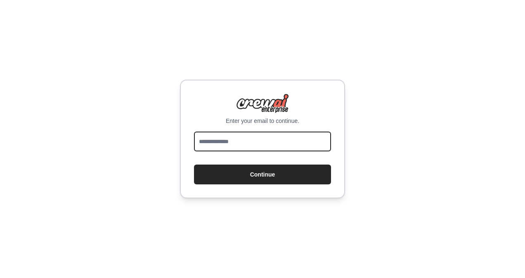
click at [284, 135] on input "email" at bounding box center [262, 142] width 137 height 20
type input "**********"
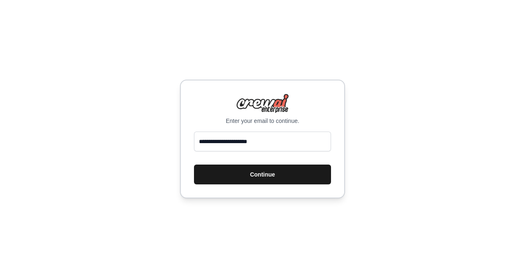
click at [276, 175] on button "Continue" at bounding box center [262, 175] width 137 height 20
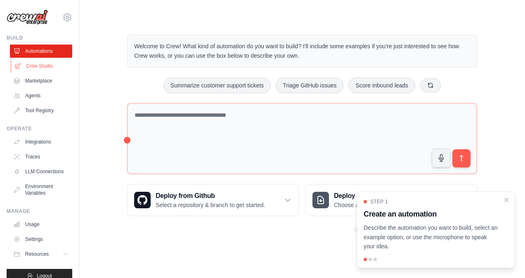
click at [43, 69] on link "Crew Studio" at bounding box center [42, 65] width 62 height 13
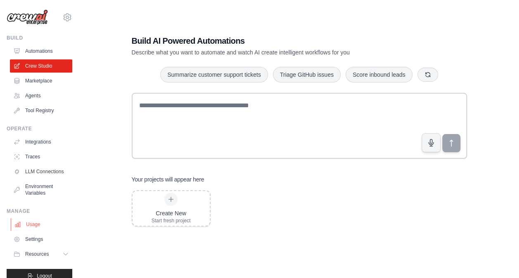
scroll to position [18, 0]
click at [30, 52] on link "Automations" at bounding box center [42, 51] width 62 height 13
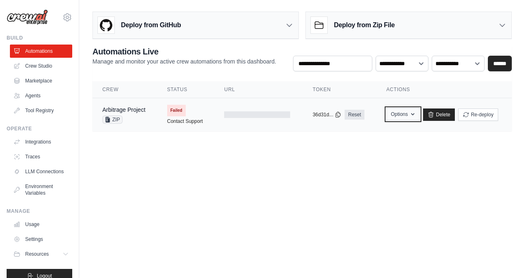
click at [403, 116] on button "Options" at bounding box center [402, 114] width 33 height 12
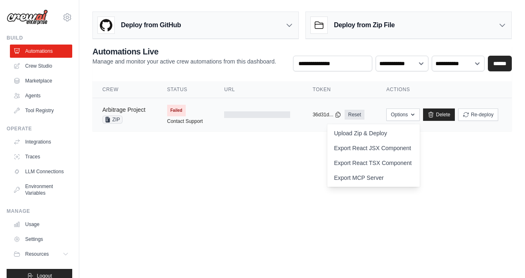
click at [123, 111] on link "Arbitrage Project" at bounding box center [123, 110] width 43 height 7
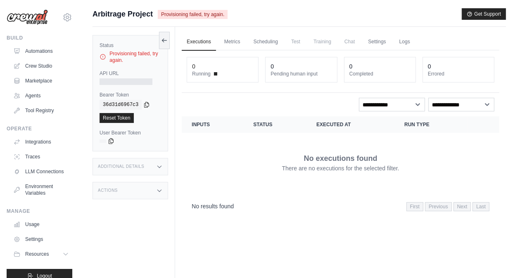
click at [140, 159] on div "Additional Details" at bounding box center [130, 166] width 76 height 17
click at [143, 162] on div "Additional Details" at bounding box center [130, 166] width 76 height 17
click at [28, 55] on link "Automations" at bounding box center [42, 51] width 62 height 13
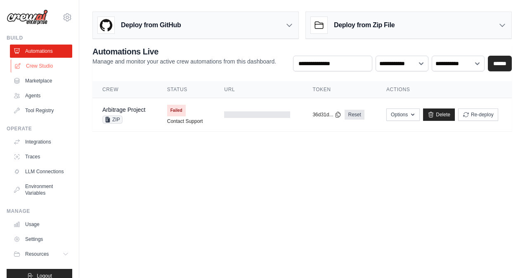
click at [43, 64] on link "Crew Studio" at bounding box center [42, 65] width 62 height 13
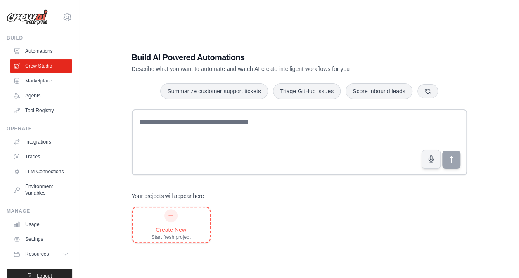
click at [187, 216] on div "Create New Start fresh project" at bounding box center [171, 224] width 39 height 31
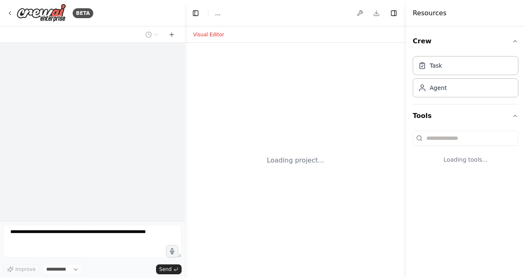
select select "****"
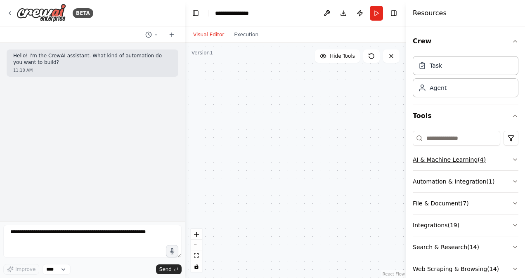
click at [501, 159] on button "AI & Machine Learning ( 4 )" at bounding box center [466, 159] width 106 height 21
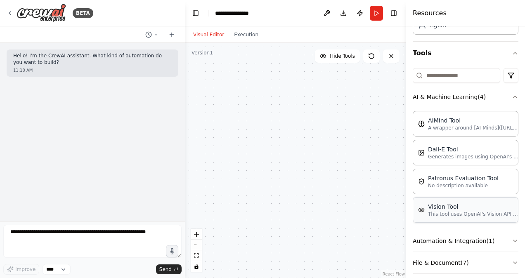
scroll to position [88, 0]
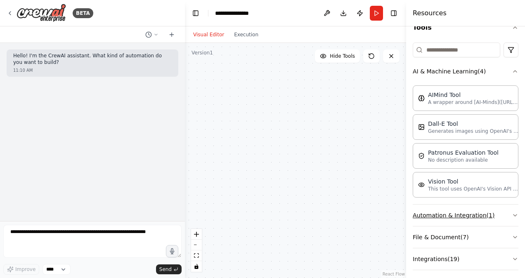
click at [452, 217] on button "Automation & Integration ( 1 )" at bounding box center [466, 215] width 106 height 21
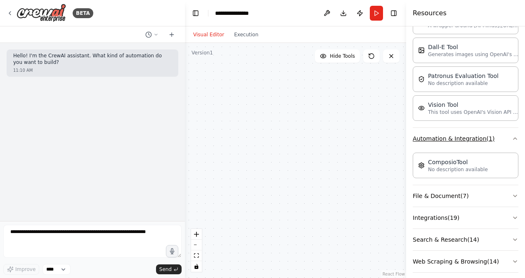
scroll to position [165, 0]
click at [450, 190] on button "File & Document ( 7 )" at bounding box center [466, 196] width 106 height 21
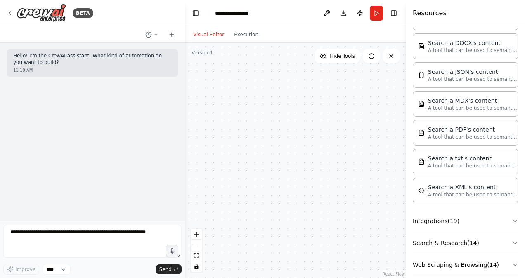
scroll to position [377, 0]
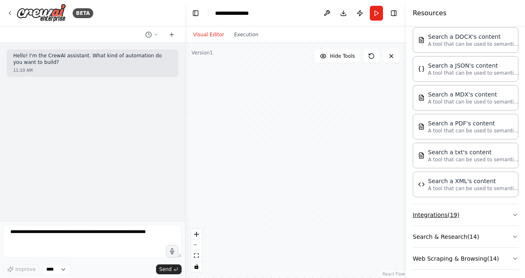
click at [447, 208] on button "Integrations ( 19 )" at bounding box center [466, 214] width 106 height 21
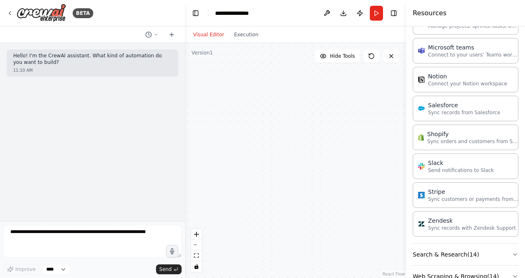
scroll to position [927, 0]
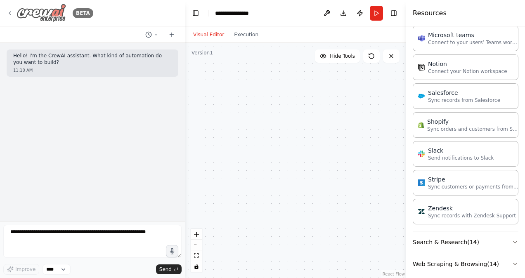
click at [12, 11] on icon at bounding box center [10, 13] width 7 height 7
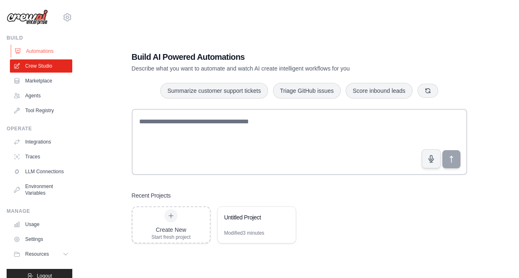
click at [50, 54] on link "Automations" at bounding box center [42, 51] width 62 height 13
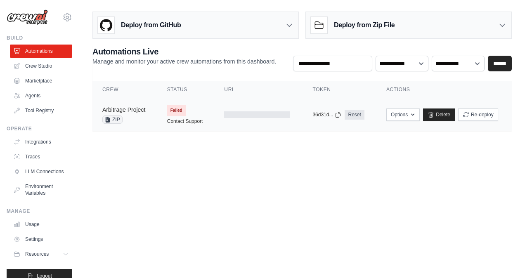
click at [125, 108] on link "Arbitrage Project" at bounding box center [123, 110] width 43 height 7
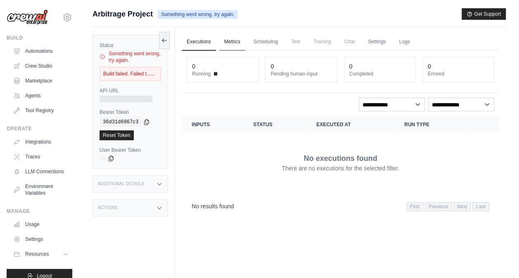
click at [233, 42] on link "Metrics" at bounding box center [232, 41] width 26 height 17
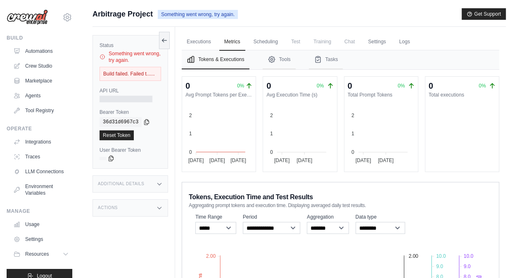
click at [129, 215] on div "Actions" at bounding box center [130, 207] width 76 height 17
click at [192, 40] on link "Executions" at bounding box center [199, 41] width 34 height 17
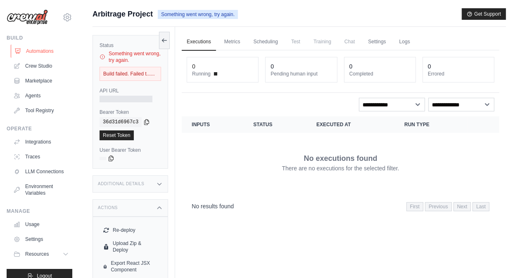
click at [47, 47] on link "Automations" at bounding box center [42, 51] width 62 height 13
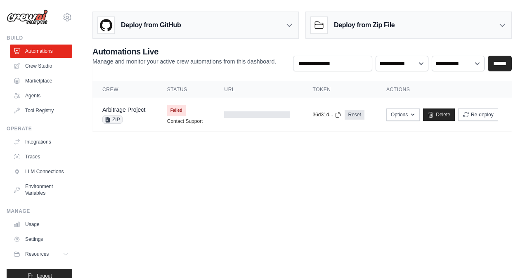
click at [354, 16] on div "Deploy from Zip File" at bounding box center [409, 25] width 206 height 27
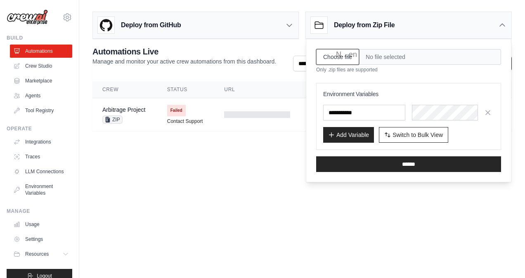
click at [351, 52] on input "Choose file" at bounding box center [337, 57] width 43 height 16
type input "**********"
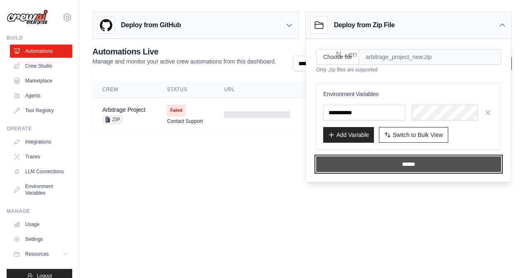
click at [345, 158] on input "******" at bounding box center [408, 164] width 185 height 16
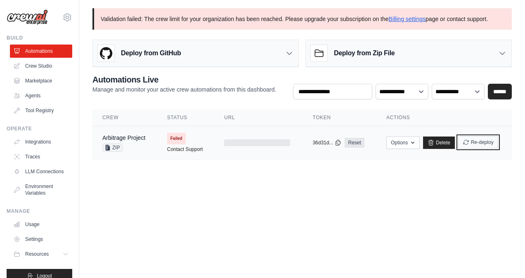
click at [463, 140] on icon "submit" at bounding box center [466, 142] width 7 height 7
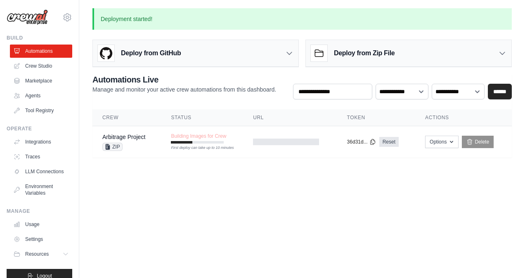
click at [342, 57] on h3 "Deploy from Zip File" at bounding box center [364, 53] width 61 height 10
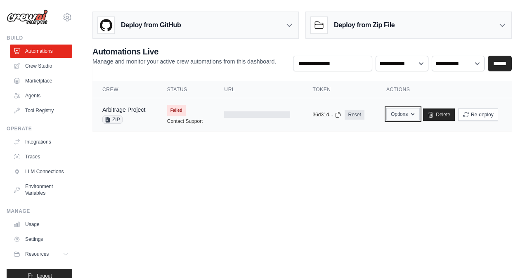
click at [406, 113] on button "Options" at bounding box center [402, 114] width 33 height 12
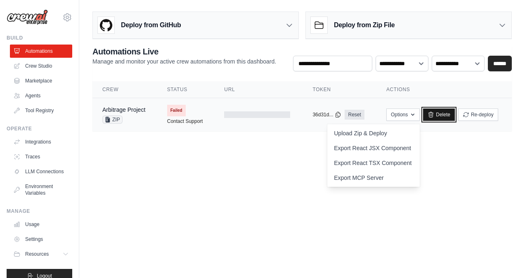
click at [438, 116] on link "Delete" at bounding box center [439, 115] width 32 height 12
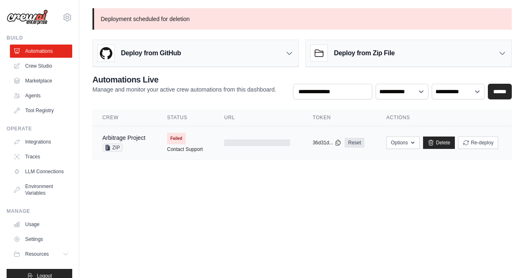
click at [436, 135] on td "Options Upload Zip & Deploy Export React JSX Component Export React TSX Compone…" at bounding box center [444, 142] width 135 height 33
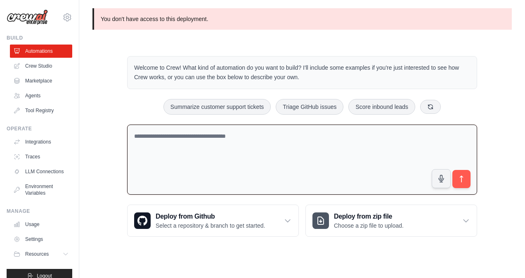
click at [313, 133] on textarea at bounding box center [302, 160] width 350 height 71
paste textarea "**********"
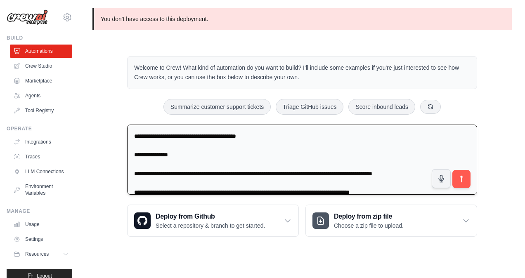
scroll to position [161, 0]
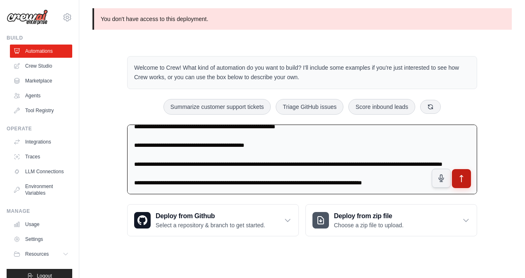
type textarea "**********"
click at [461, 177] on icon "submit" at bounding box center [462, 179] width 9 height 9
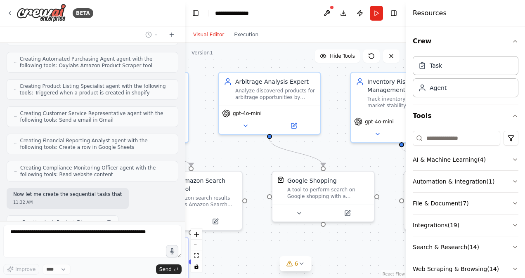
scroll to position [572, 0]
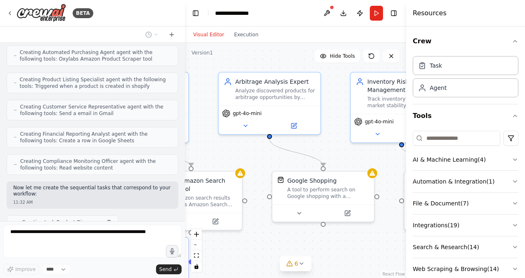
drag, startPoint x: 363, startPoint y: 157, endPoint x: 222, endPoint y: 145, distance: 140.9
click at [222, 145] on div ".deletable-edge-delete-btn { width: 20px; height: 20px; border: 0px solid #ffff…" at bounding box center [295, 160] width 221 height 235
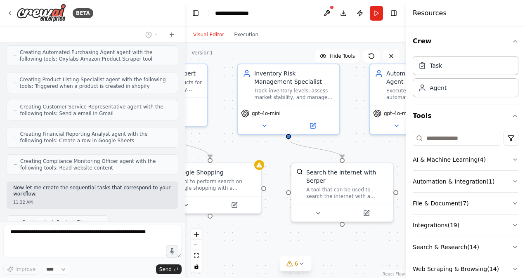
drag, startPoint x: 349, startPoint y: 147, endPoint x: 236, endPoint y: 139, distance: 113.4
click at [236, 139] on div ".deletable-edge-delete-btn { width: 20px; height: 20px; border: 0px solid #ffff…" at bounding box center [295, 160] width 221 height 235
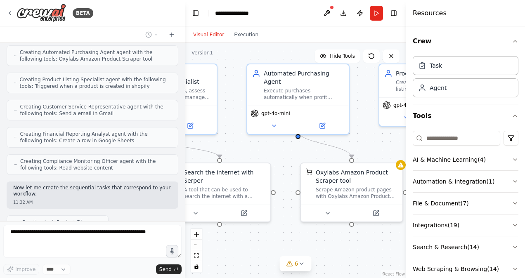
scroll to position [593, 0]
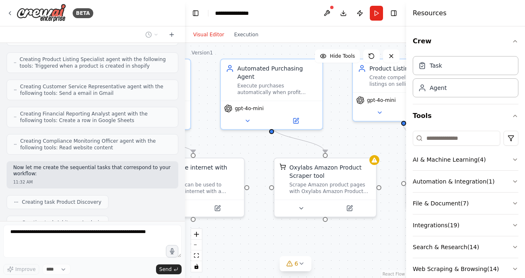
drag, startPoint x: 370, startPoint y: 143, endPoint x: 220, endPoint y: 138, distance: 149.1
click at [220, 138] on div ".deletable-edge-delete-btn { width: 20px; height: 20px; border: 0px solid #ffff…" at bounding box center [295, 160] width 221 height 235
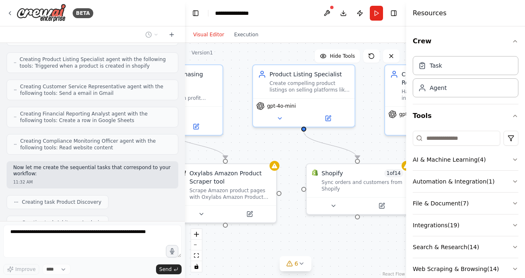
scroll to position [613, 0]
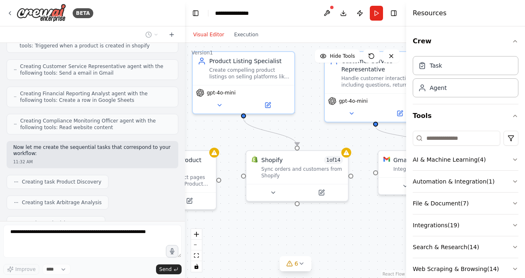
drag, startPoint x: 364, startPoint y: 135, endPoint x: 199, endPoint y: 129, distance: 164.9
click at [199, 129] on div ".deletable-edge-delete-btn { width: 20px; height: 20px; border: 0px solid #ffff…" at bounding box center [295, 160] width 221 height 235
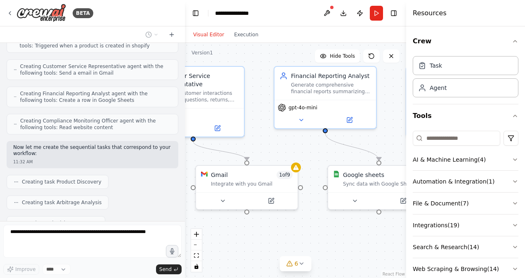
drag, startPoint x: 340, startPoint y: 146, endPoint x: 162, endPoint y: 159, distance: 178.5
click at [162, 159] on div "BETA I want to build a multi‑agent arbitrage platform. The crew should: Continu…" at bounding box center [262, 139] width 525 height 278
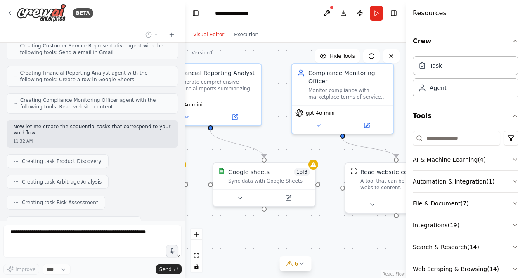
drag, startPoint x: 294, startPoint y: 162, endPoint x: 179, endPoint y: 159, distance: 115.2
click at [179, 159] on div "BETA I want to build a multi‑agent arbitrage platform. The crew should: Continu…" at bounding box center [262, 139] width 525 height 278
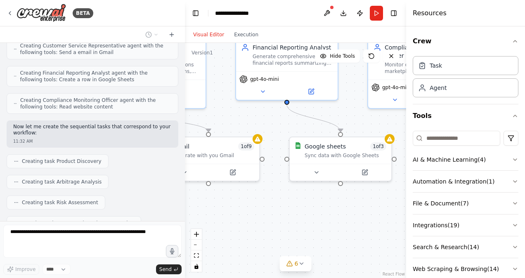
drag, startPoint x: 301, startPoint y: 139, endPoint x: 383, endPoint y: 114, distance: 86.1
click at [383, 114] on div ".deletable-edge-delete-btn { width: 20px; height: 20px; border: 0px solid #ffff…" at bounding box center [295, 160] width 221 height 235
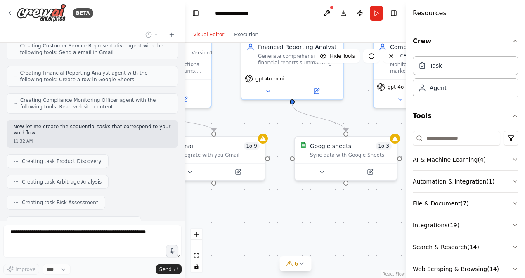
scroll to position [654, 0]
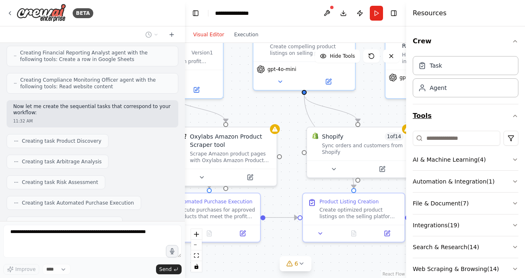
drag, startPoint x: 231, startPoint y: 115, endPoint x: 507, endPoint y: 106, distance: 276.4
click at [507, 106] on div "BETA I want to build a multi‑agent arbitrage platform. The crew should: Continu…" at bounding box center [262, 139] width 525 height 278
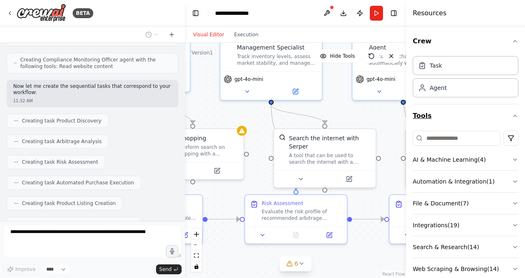
drag, startPoint x: 277, startPoint y: 106, endPoint x: 508, endPoint y: 107, distance: 231.2
click at [508, 107] on div "BETA I want to build a multi‑agent arbitrage platform. The crew should: Continu…" at bounding box center [262, 139] width 525 height 278
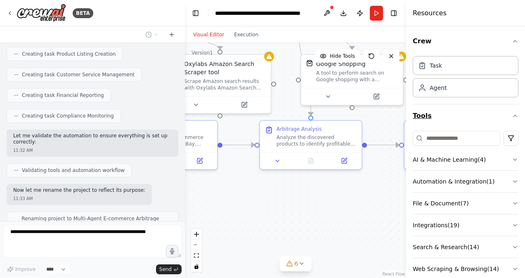
scroll to position [817, 0]
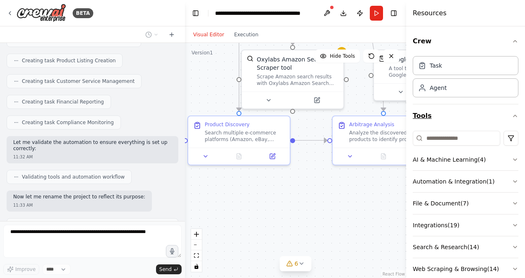
drag, startPoint x: 240, startPoint y: 197, endPoint x: 472, endPoint y: 118, distance: 245.0
click at [472, 118] on div "BETA I want to build a multi‑agent arbitrage platform. The crew should: Continu…" at bounding box center [262, 139] width 525 height 278
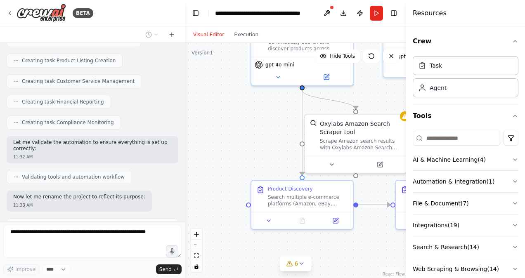
drag, startPoint x: 269, startPoint y: 201, endPoint x: 323, endPoint y: 273, distance: 89.4
click at [323, 273] on div ".deletable-edge-delete-btn { width: 20px; height: 20px; border: 0px solid #ffff…" at bounding box center [295, 160] width 221 height 235
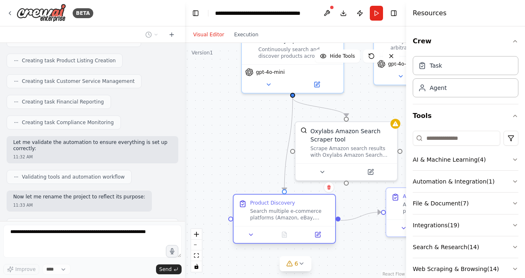
drag, startPoint x: 278, startPoint y: 201, endPoint x: 270, endPoint y: 215, distance: 15.9
click at [270, 215] on div "Search multiple e-commerce platforms (Amazon, eBay, AliExpress) for products in…" at bounding box center [290, 214] width 80 height 13
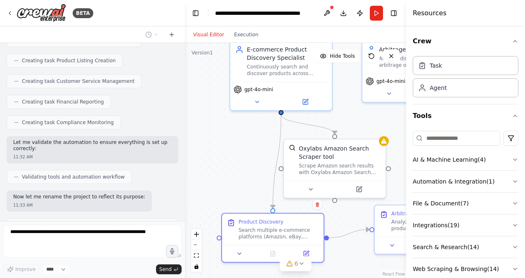
drag, startPoint x: 231, startPoint y: 139, endPoint x: 219, endPoint y: 156, distance: 20.8
click at [219, 156] on div ".deletable-edge-delete-btn { width: 20px; height: 20px; border: 0px solid #ffff…" at bounding box center [295, 160] width 221 height 235
click at [261, 98] on button at bounding box center [257, 100] width 47 height 10
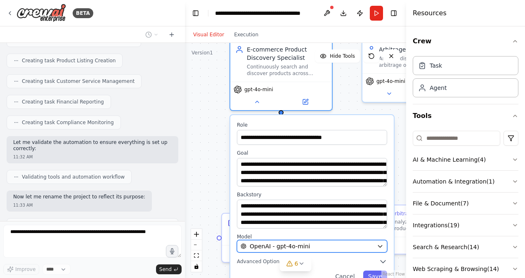
click at [302, 245] on span "OpenAI - gpt-4o-mini" at bounding box center [280, 246] width 60 height 8
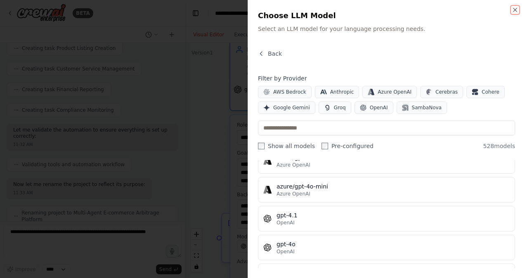
scroll to position [0, 0]
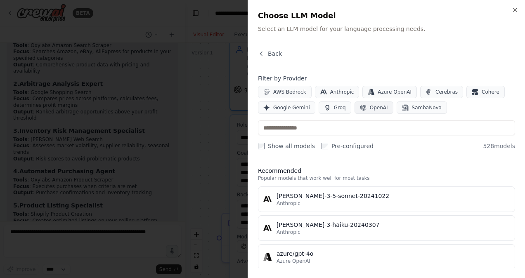
click at [363, 106] on button "OpenAI" at bounding box center [374, 108] width 39 height 12
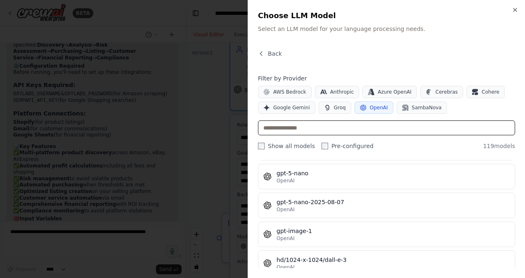
click at [318, 125] on input "text" at bounding box center [386, 128] width 257 height 15
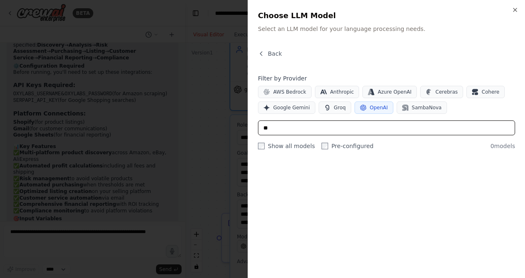
type input "*"
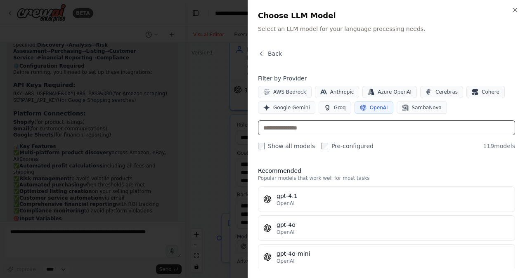
type input "*"
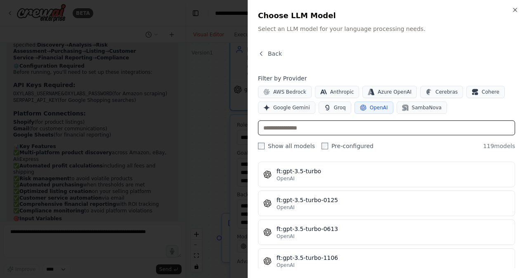
type input "*"
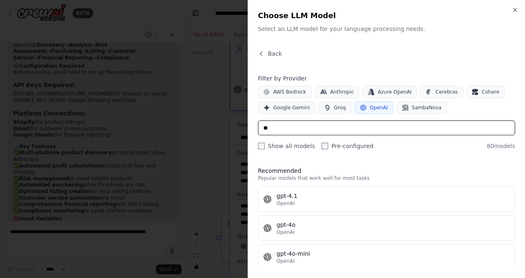
type input "*"
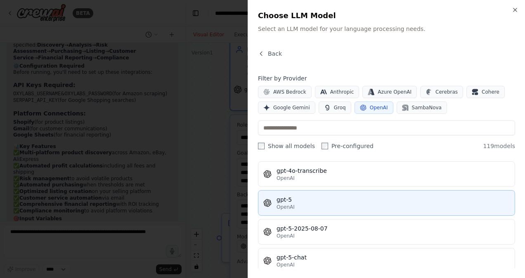
click at [286, 196] on div "gpt-5" at bounding box center [393, 200] width 233 height 8
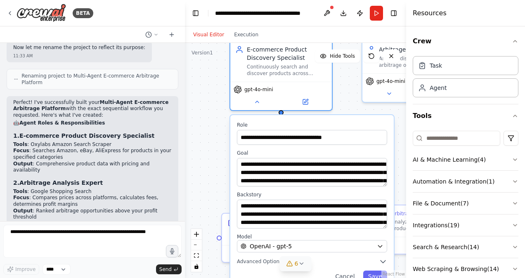
click at [296, 258] on button "6" at bounding box center [296, 263] width 32 height 15
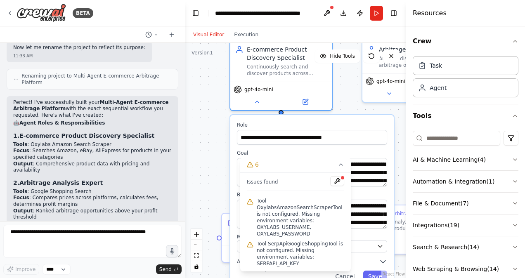
click at [292, 212] on span "Tool OxylabsAmazonSearchScraperTool is not configured. Missing environment vari…" at bounding box center [301, 218] width 88 height 40
click at [204, 131] on div ".deletable-edge-delete-btn { width: 20px; height: 20px; border: 0px solid #ffff…" at bounding box center [295, 160] width 221 height 235
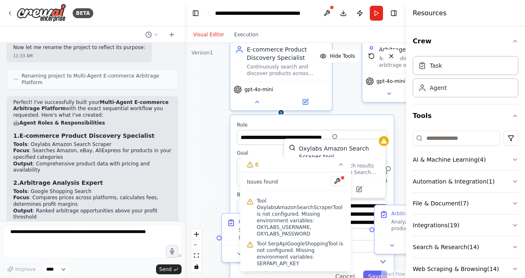
click at [206, 123] on div ".deletable-edge-delete-btn { width: 20px; height: 20px; border: 0px solid #ffff…" at bounding box center [295, 160] width 221 height 235
click at [204, 150] on div ".deletable-edge-delete-btn { width: 20px; height: 20px; border: 0px solid #ffff…" at bounding box center [295, 160] width 221 height 235
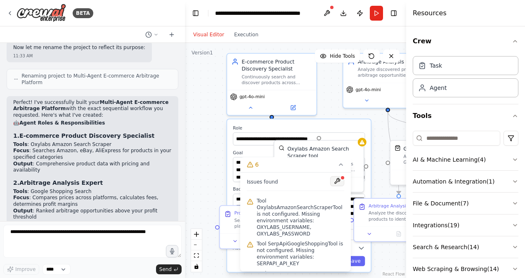
click at [331, 182] on button at bounding box center [337, 181] width 14 height 10
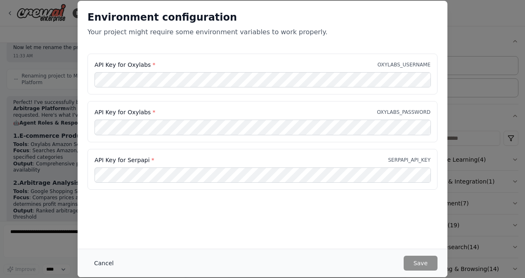
click at [101, 263] on button "Cancel" at bounding box center [104, 263] width 33 height 15
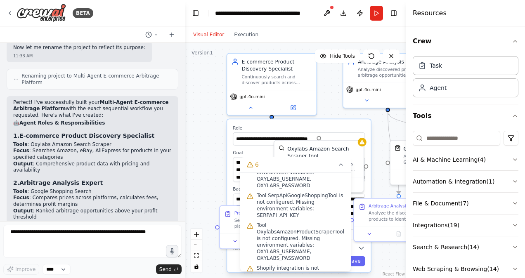
scroll to position [85, 0]
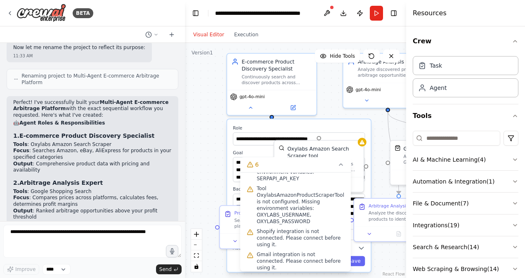
click at [213, 178] on div ".deletable-edge-delete-btn { width: 20px; height: 20px; border: 0px solid #ffff…" at bounding box center [295, 160] width 221 height 235
click at [341, 167] on icon at bounding box center [341, 164] width 7 height 7
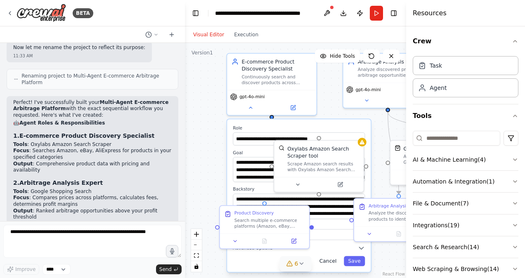
click at [326, 262] on button "Cancel" at bounding box center [328, 261] width 26 height 10
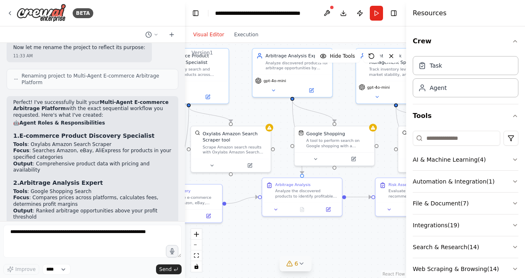
drag, startPoint x: 262, startPoint y: 161, endPoint x: 173, endPoint y: 148, distance: 89.3
click at [173, 148] on div "BETA I want to build a multi‑agent arbitrage platform. The crew should: Continu…" at bounding box center [262, 139] width 525 height 278
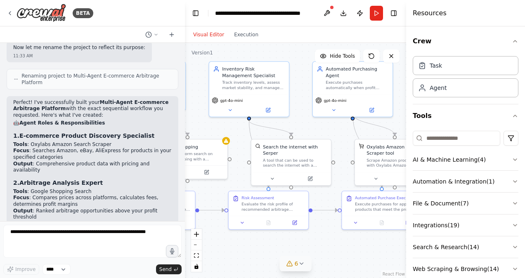
drag, startPoint x: 344, startPoint y: 107, endPoint x: 195, endPoint y: 120, distance: 149.6
click at [195, 120] on div ".deletable-edge-delete-btn { width: 20px; height: 20px; border: 0px solid #ffff…" at bounding box center [295, 160] width 221 height 235
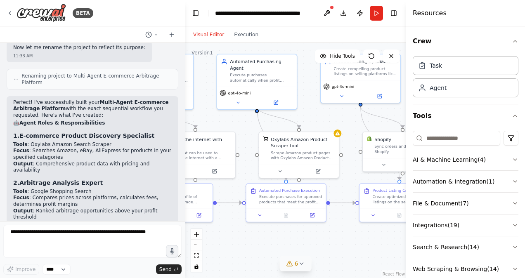
drag, startPoint x: 308, startPoint y: 125, endPoint x: 203, endPoint y: 119, distance: 105.1
click at [203, 119] on div ".deletable-edge-delete-btn { width: 20px; height: 20px; border: 0px solid #ffff…" at bounding box center [295, 160] width 221 height 235
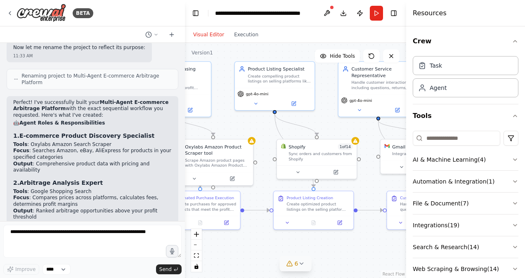
drag, startPoint x: 311, startPoint y: 118, endPoint x: 237, endPoint y: 124, distance: 75.0
click at [237, 124] on div ".deletable-edge-delete-btn { width: 20px; height: 20px; border: 0px solid #ffff…" at bounding box center [295, 160] width 221 height 235
click at [321, 151] on div "Sync orders and customers from Shopify" at bounding box center [321, 155] width 64 height 10
click at [357, 144] on div "Shopify 1 of 14 Sync orders and customers from Shopify" at bounding box center [316, 158] width 81 height 40
click at [357, 143] on div "Shopify 1 of 14 Sync orders and customers from Shopify" at bounding box center [316, 158] width 81 height 40
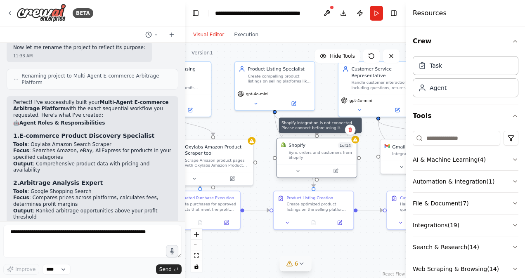
click at [356, 143] on div at bounding box center [355, 140] width 8 height 8
click at [325, 157] on div "Sync orders and customers from Shopify" at bounding box center [321, 155] width 64 height 10
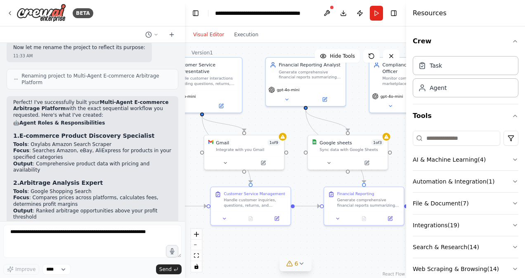
drag, startPoint x: 356, startPoint y: 125, endPoint x: 176, endPoint y: 122, distance: 179.6
click at [176, 122] on div "BETA I want to build a multi‑agent arbitrage platform. The crew should: Continu…" at bounding box center [262, 139] width 525 height 278
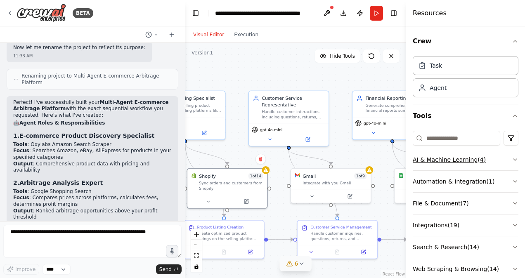
drag, startPoint x: 344, startPoint y: 114, endPoint x: 504, endPoint y: 166, distance: 167.5
click at [504, 166] on div "BETA I want to build a multi‑agent arbitrage platform. The crew should: Continu…" at bounding box center [262, 139] width 525 height 278
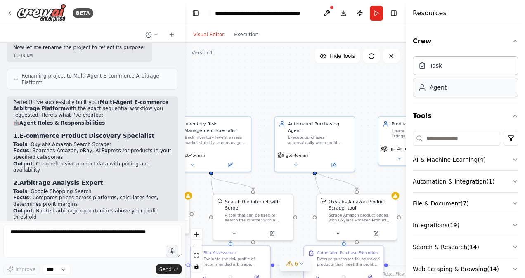
drag, startPoint x: 277, startPoint y: 88, endPoint x: 441, endPoint y: 94, distance: 164.1
click at [441, 94] on div "BETA I want to build a multi‑agent arbitrage platform. The crew should: Continu…" at bounding box center [262, 139] width 525 height 278
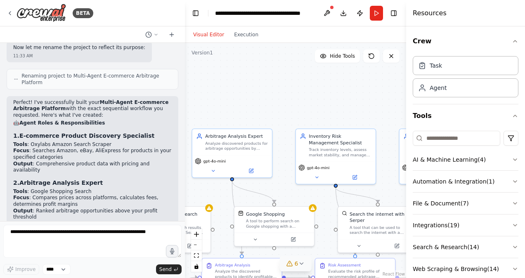
drag, startPoint x: 268, startPoint y: 88, endPoint x: 393, endPoint y: 100, distance: 125.3
click at [393, 100] on div ".deletable-edge-delete-btn { width: 20px; height: 20px; border: 0px solid #ffff…" at bounding box center [295, 160] width 221 height 235
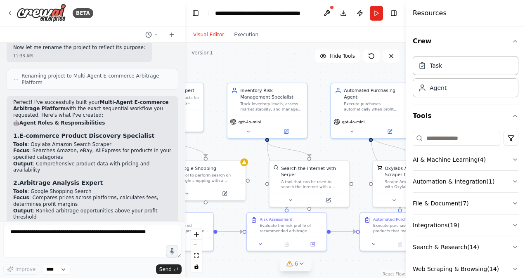
drag, startPoint x: 238, startPoint y: 91, endPoint x: 161, endPoint y: 46, distance: 88.9
click at [161, 46] on div "BETA I want to build a multi‑agent arbitrage platform. The crew should: Continu…" at bounding box center [262, 139] width 525 height 278
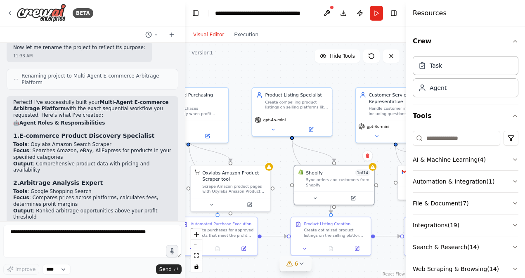
drag, startPoint x: 311, startPoint y: 69, endPoint x: 136, endPoint y: 73, distance: 174.7
click at [136, 73] on div "BETA I want to build a multi‑agent arbitrage platform. The crew should: Continu…" at bounding box center [262, 139] width 525 height 278
click at [191, 15] on button "Toggle Left Sidebar" at bounding box center [196, 13] width 12 height 12
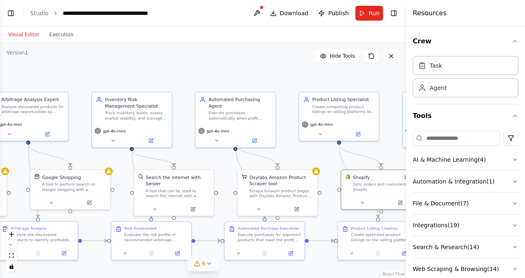
drag, startPoint x: 175, startPoint y: 79, endPoint x: 407, endPoint y: 83, distance: 232.1
click at [407, 83] on div "BETA I want to build a multi‑agent arbitrage platform. The crew should: Continu…" at bounding box center [262, 139] width 525 height 278
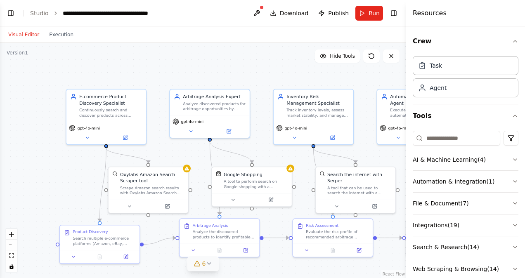
drag, startPoint x: 202, startPoint y: 75, endPoint x: 384, endPoint y: 72, distance: 181.7
click at [384, 72] on div ".deletable-edge-delete-btn { width: 20px; height: 20px; border: 0px solid #ffff…" at bounding box center [203, 160] width 406 height 235
click at [14, 245] on button "zoom out" at bounding box center [11, 245] width 11 height 11
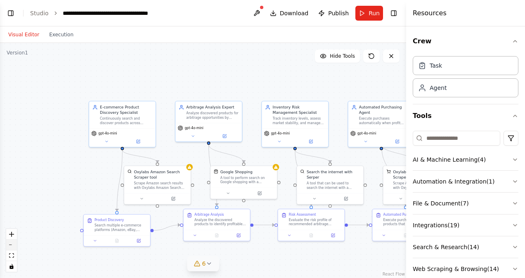
click at [14, 245] on button "zoom out" at bounding box center [11, 245] width 11 height 11
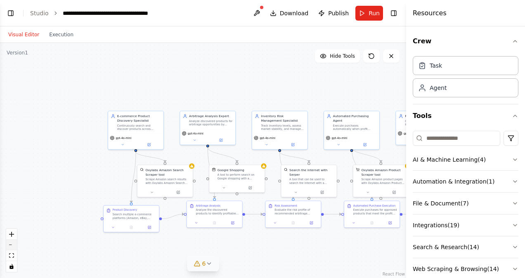
click at [14, 245] on button "zoom out" at bounding box center [11, 245] width 11 height 11
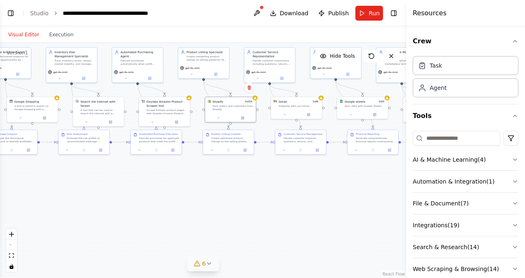
drag, startPoint x: 207, startPoint y: 240, endPoint x: 1, endPoint y: 173, distance: 216.6
click at [1, 173] on div ".deletable-edge-delete-btn { width: 20px; height: 20px; border: 0px solid #ffff…" at bounding box center [203, 160] width 406 height 235
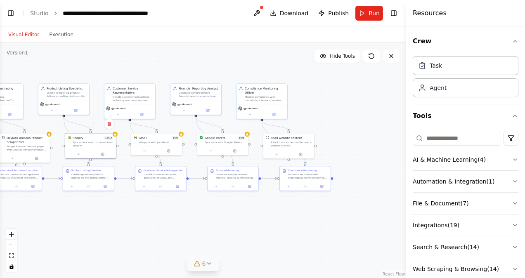
drag, startPoint x: 146, startPoint y: 185, endPoint x: 237, endPoint y: 220, distance: 97.0
click at [237, 220] on div ".deletable-edge-delete-btn { width: 20px; height: 20px; border: 0px solid #ffff…" at bounding box center [203, 160] width 406 height 235
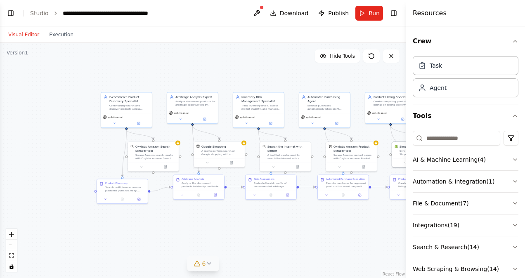
drag, startPoint x: 155, startPoint y: 225, endPoint x: 256, endPoint y: 235, distance: 101.2
click at [256, 235] on div ".deletable-edge-delete-btn { width: 20px; height: 20px; border: 0px solid #ffff…" at bounding box center [203, 160] width 406 height 235
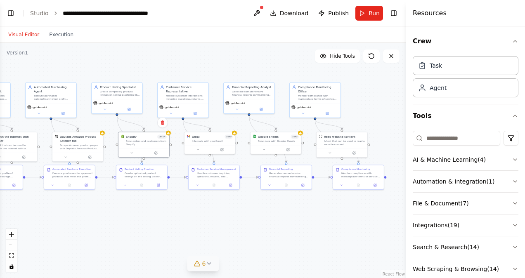
drag, startPoint x: 337, startPoint y: 227, endPoint x: 63, endPoint y: 217, distance: 274.4
click at [63, 217] on div ".deletable-edge-delete-btn { width: 20px; height: 20px; border: 0px solid #ffff…" at bounding box center [203, 160] width 406 height 235
click at [302, 134] on div ".deletable-edge-delete-btn { width: 20px; height: 20px; border: 0px solid #ffff…" at bounding box center [203, 160] width 406 height 235
click at [300, 138] on div "Google sheets 1 of 3 Sync data with Google Sheets" at bounding box center [275, 137] width 51 height 13
click at [287, 143] on div "Google sheets 1 of 3 Sync data with Google Sheets" at bounding box center [275, 137] width 51 height 13
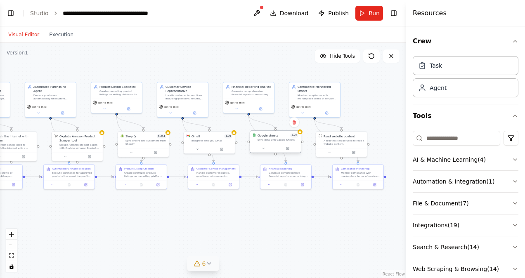
click at [268, 144] on div at bounding box center [275, 148] width 51 height 9
click at [261, 19] on button at bounding box center [256, 13] width 13 height 15
click at [379, 66] on div ".deletable-edge-delete-btn { width: 20px; height: 20px; border: 0px solid #ffff…" at bounding box center [203, 160] width 406 height 235
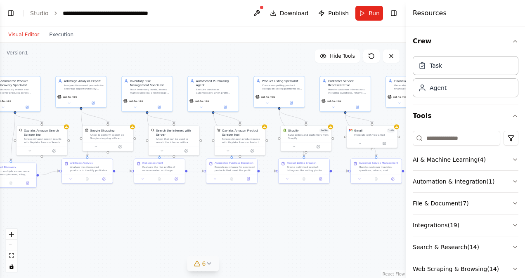
drag, startPoint x: 247, startPoint y: 218, endPoint x: 410, endPoint y: 213, distance: 162.8
click at [410, 213] on div "BETA I want to build a multi‑agent arbitrage platform. The crew should: Continu…" at bounding box center [262, 139] width 525 height 278
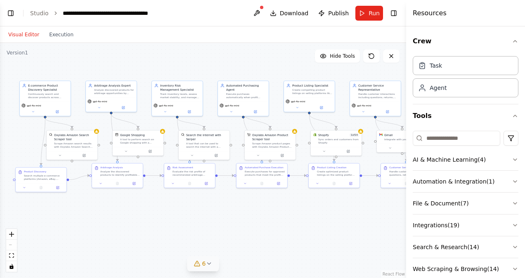
drag, startPoint x: 336, startPoint y: 220, endPoint x: 366, endPoint y: 225, distance: 30.4
click at [366, 225] on div ".deletable-edge-delete-btn { width: 20px; height: 20px; border: 0px solid #ffff…" at bounding box center [203, 160] width 406 height 235
click at [153, 137] on div "Google Shopping A tool to perform search on Google shopping with a search_query." at bounding box center [140, 138] width 41 height 12
click at [162, 132] on div at bounding box center [162, 130] width 5 height 5
click at [211, 145] on div "Search the internet with Serper A tool that can be used to search the internet …" at bounding box center [204, 140] width 51 height 21
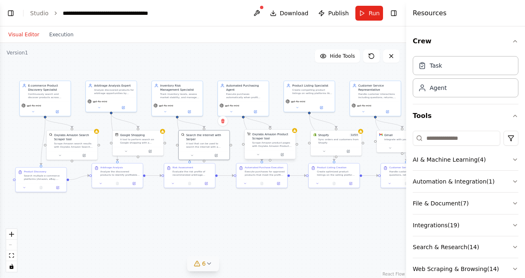
click at [282, 137] on div "Oxylabs Amazon Product Scraper tool" at bounding box center [272, 136] width 41 height 8
click at [70, 140] on div "Oxylabs Amazon Search Scraper tool" at bounding box center [74, 136] width 41 height 8
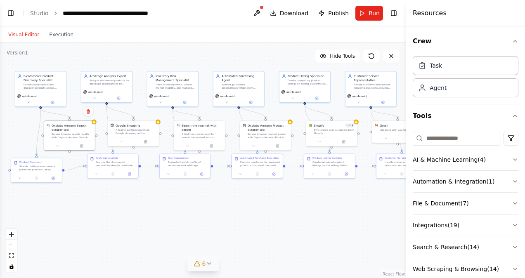
drag, startPoint x: 272, startPoint y: 213, endPoint x: 268, endPoint y: 204, distance: 10.4
click at [268, 204] on div ".deletable-edge-delete-btn { width: 20px; height: 20px; border: 0px solid #ffff…" at bounding box center [203, 160] width 406 height 235
click at [254, 10] on button at bounding box center [256, 13] width 13 height 15
click at [79, 135] on div "Scrape Amazon search results with Oxylabs Amazon Search Scraper" at bounding box center [72, 135] width 41 height 7
click at [95, 125] on div "Oxylabs Amazon Search Scraper tool Scrape Amazon search results with Oxylabs Am…" at bounding box center [70, 130] width 51 height 21
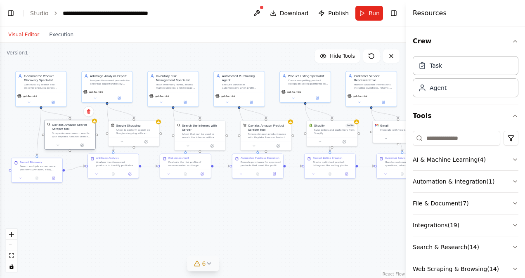
click at [63, 149] on div at bounding box center [70, 145] width 51 height 9
click at [55, 146] on button at bounding box center [58, 145] width 24 height 5
click at [96, 181] on button "Advanced Options" at bounding box center [85, 182] width 75 height 4
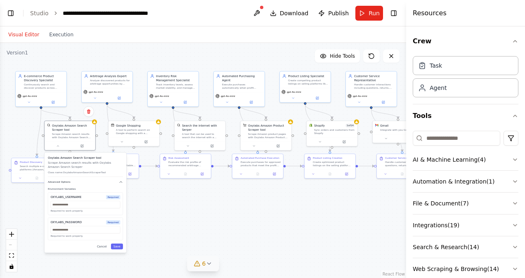
click at [96, 181] on button "Advanced Options" at bounding box center [85, 182] width 75 height 4
click at [126, 133] on div "A tool to perform search on Google shopping with a search_query." at bounding box center [136, 131] width 41 height 7
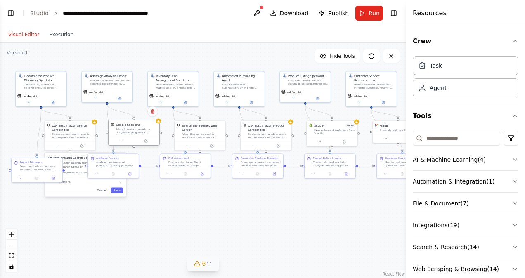
click at [126, 144] on div at bounding box center [134, 141] width 51 height 9
click at [124, 141] on button at bounding box center [122, 141] width 24 height 5
click at [164, 178] on button "Advanced Options" at bounding box center [149, 178] width 75 height 4
click at [142, 192] on div "SERPAPI_API_KEY Required" at bounding box center [156, 193] width 70 height 4
click at [244, 199] on div ".deletable-edge-delete-btn { width: 20px; height: 20px; border: 0px solid #ffff…" at bounding box center [203, 160] width 406 height 235
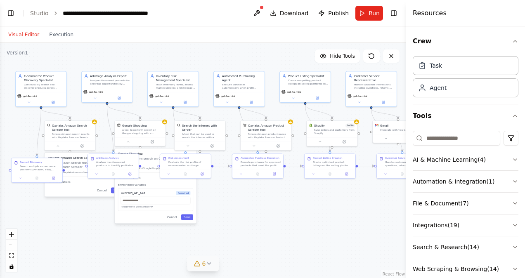
click at [266, 228] on div ".deletable-edge-delete-btn { width: 20px; height: 20px; border: 0px solid #ffff…" at bounding box center [203, 160] width 406 height 235
click at [239, 232] on div ".deletable-edge-delete-btn { width: 20px; height: 20px; border: 0px solid #ffff…" at bounding box center [203, 160] width 406 height 235
click at [127, 141] on icon at bounding box center [127, 141] width 3 height 3
click at [57, 141] on div at bounding box center [70, 145] width 51 height 9
click at [57, 146] on icon at bounding box center [57, 145] width 3 height 3
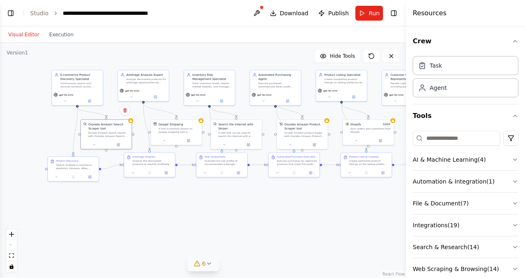
drag, startPoint x: 326, startPoint y: 211, endPoint x: 362, endPoint y: 209, distance: 36.4
click at [362, 209] on div ".deletable-edge-delete-btn { width: 20px; height: 20px; border: 0px solid #ffff…" at bounding box center [203, 160] width 406 height 235
click at [12, 13] on button "Toggle Left Sidebar" at bounding box center [11, 13] width 12 height 12
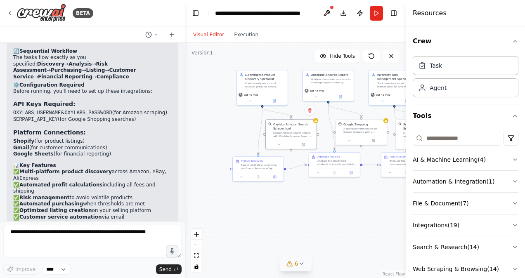
scroll to position [1381, 0]
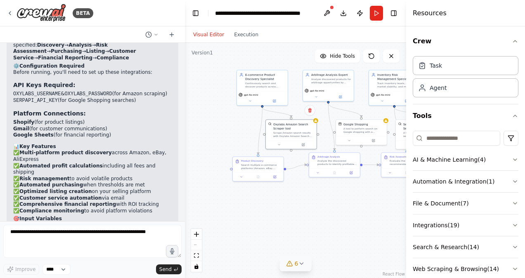
click at [45, 225] on form "Improve **** Send" at bounding box center [92, 249] width 185 height 57
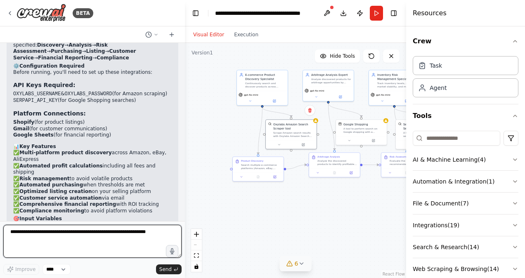
click at [45, 226] on textarea at bounding box center [92, 241] width 178 height 33
paste textarea "**********"
type textarea "**********"
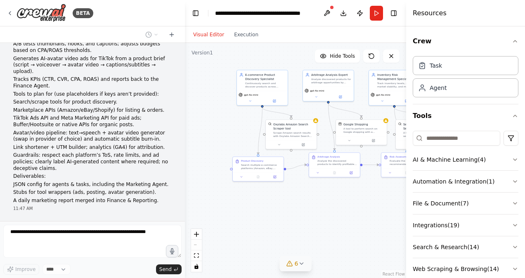
scroll to position [1741, 0]
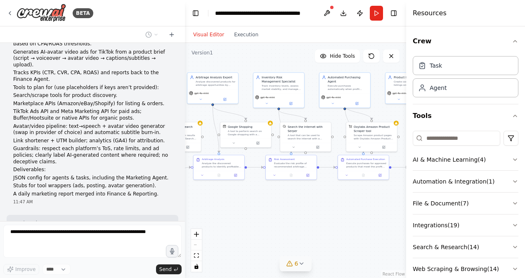
drag, startPoint x: 302, startPoint y: 222, endPoint x: 187, endPoint y: 225, distance: 115.2
click at [187, 225] on div ".deletable-edge-delete-btn { width: 20px; height: 20px; border: 0px solid #ffff…" at bounding box center [295, 160] width 221 height 235
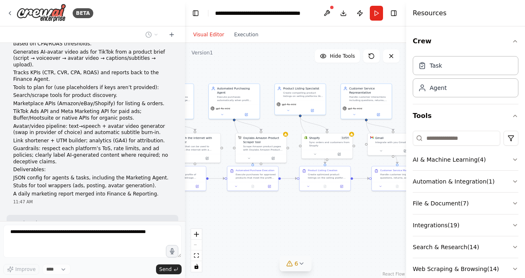
drag, startPoint x: 341, startPoint y: 226, endPoint x: 229, endPoint y: 237, distance: 112.1
click at [229, 237] on div ".deletable-edge-delete-btn { width: 20px; height: 20px; border: 0px solid #ffff…" at bounding box center [295, 160] width 221 height 235
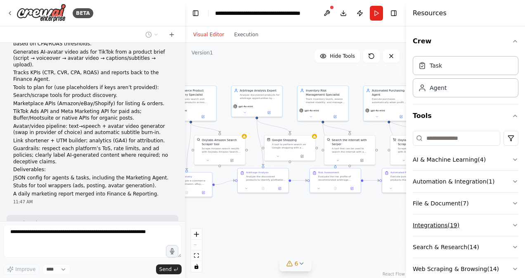
drag, startPoint x: 322, startPoint y: 225, endPoint x: 478, endPoint y: 226, distance: 155.7
click at [478, 226] on div "BETA I want to build a multi‑agent arbitrage platform. The crew should: Continu…" at bounding box center [262, 139] width 525 height 278
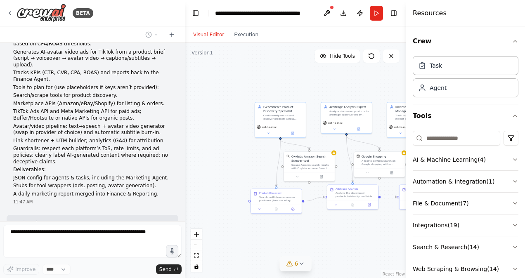
drag, startPoint x: 273, startPoint y: 201, endPoint x: 362, endPoint y: 218, distance: 90.3
click at [362, 218] on div ".deletable-edge-delete-btn { width: 20px; height: 20px; border: 0px solid #ffff…" at bounding box center [295, 160] width 221 height 235
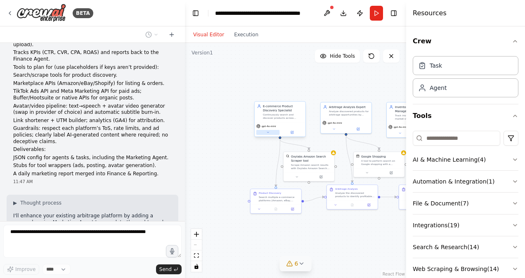
click at [265, 131] on button at bounding box center [268, 132] width 24 height 5
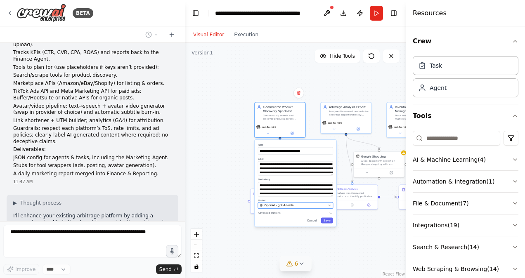
click at [287, 205] on span "OpenAI - gpt-4o-mini" at bounding box center [279, 206] width 30 height 4
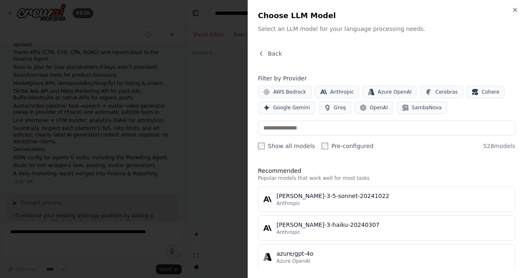
scroll to position [1782, 0]
click at [370, 110] on span "OpenAI" at bounding box center [379, 107] width 18 height 7
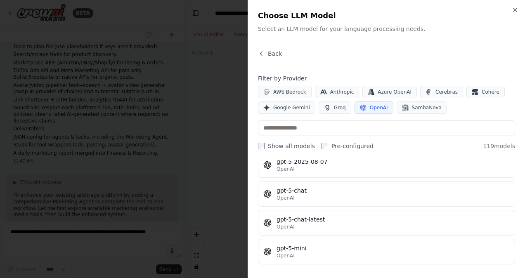
scroll to position [1977, 0]
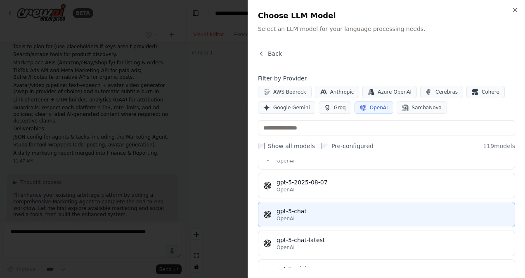
click at [340, 216] on div "OpenAI" at bounding box center [393, 219] width 233 height 7
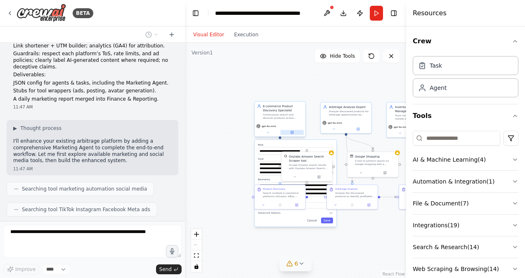
scroll to position [1843, 0]
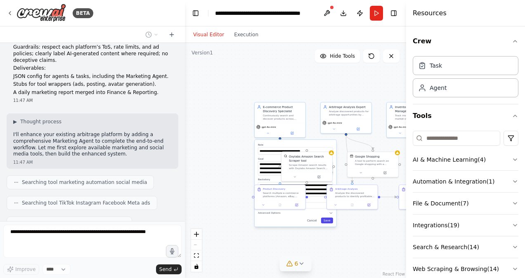
click at [330, 219] on button "Save" at bounding box center [327, 221] width 12 height 6
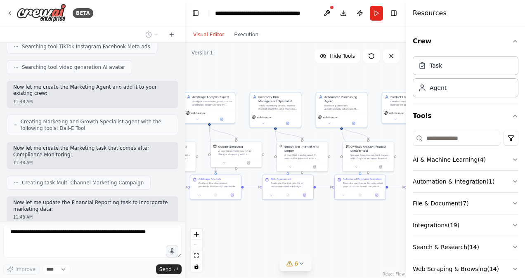
scroll to position [2006, 0]
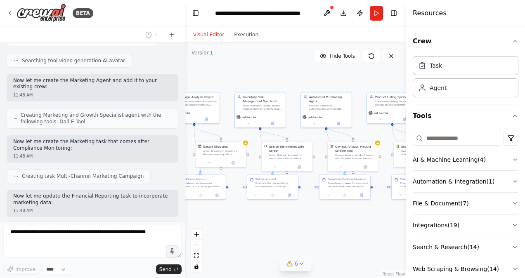
drag, startPoint x: 348, startPoint y: 229, endPoint x: 196, endPoint y: 219, distance: 152.3
click at [196, 219] on div ".deletable-edge-delete-btn { width: 20px; height: 20px; border: 0px solid #ffff…" at bounding box center [295, 160] width 221 height 235
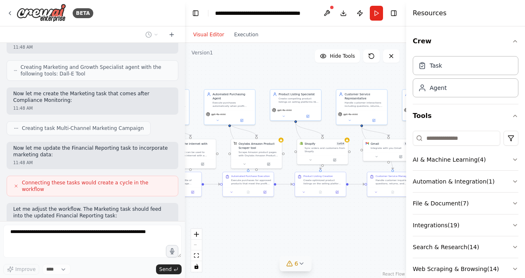
scroll to position [2060, 0]
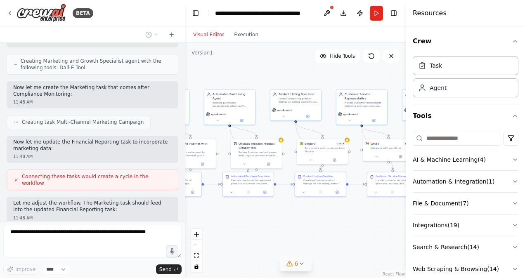
drag, startPoint x: 330, startPoint y: 216, endPoint x: 234, endPoint y: 213, distance: 96.7
click at [234, 213] on div ".deletable-edge-delete-btn { width: 20px; height: 20px; border: 0px solid #ffff…" at bounding box center [295, 160] width 221 height 235
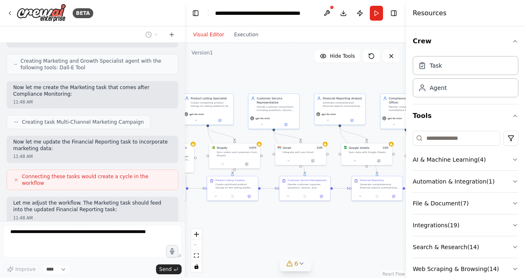
drag, startPoint x: 338, startPoint y: 216, endPoint x: 249, endPoint y: 220, distance: 88.9
click at [249, 220] on div ".deletable-edge-delete-btn { width: 20px; height: 20px; border: 0px solid #ffff…" at bounding box center [295, 160] width 221 height 235
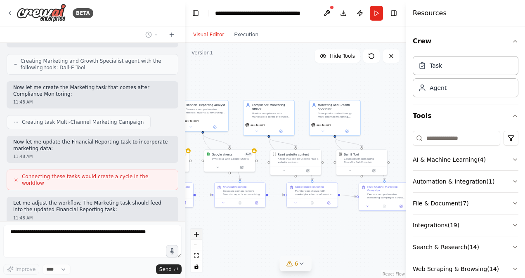
drag, startPoint x: 330, startPoint y: 223, endPoint x: 194, endPoint y: 230, distance: 136.8
click at [194, 230] on div ".deletable-edge-delete-btn { width: 20px; height: 20px; border: 0px solid #ffff…" at bounding box center [295, 160] width 221 height 235
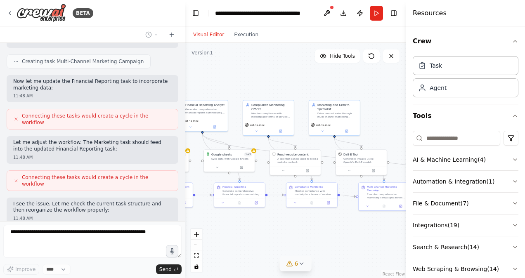
scroll to position [2169, 0]
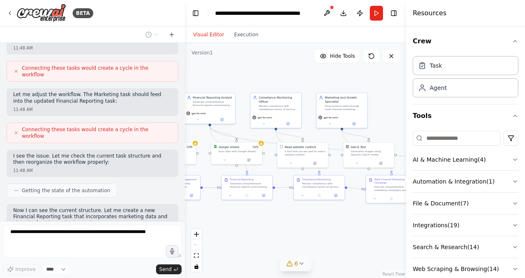
drag, startPoint x: 379, startPoint y: 128, endPoint x: 408, endPoint y: 129, distance: 28.5
click at [408, 129] on div "BETA I want to build a multi‑agent arbitrage platform. The crew should: Continu…" at bounding box center [262, 139] width 525 height 278
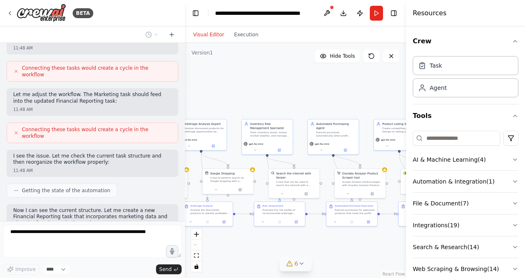
drag, startPoint x: 226, startPoint y: 70, endPoint x: 525, endPoint y: 88, distance: 299.5
click at [525, 88] on html "BETA I want to build a multi‑agent arbitrage platform. The crew should: Continu…" at bounding box center [262, 139] width 525 height 278
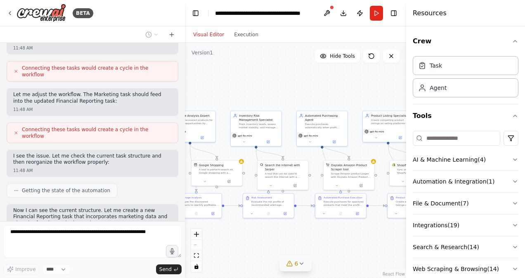
drag, startPoint x: 293, startPoint y: 97, endPoint x: 281, endPoint y: 89, distance: 14.9
click at [281, 89] on div ".deletable-edge-delete-btn { width: 20px; height: 20px; border: 0px solid #ffff…" at bounding box center [295, 160] width 221 height 235
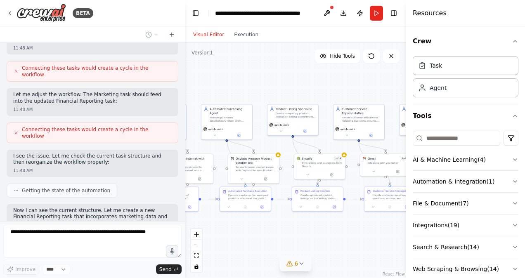
drag, startPoint x: 289, startPoint y: 97, endPoint x: 194, endPoint y: 90, distance: 96.1
click at [194, 90] on div ".deletable-edge-delete-btn { width: 20px; height: 20px; border: 0px solid #ffff…" at bounding box center [295, 160] width 221 height 235
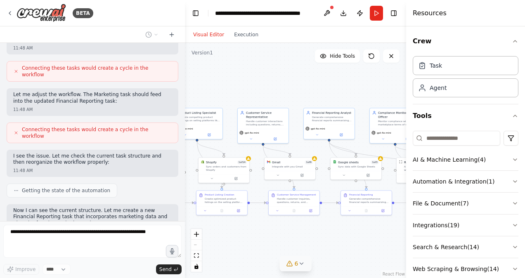
drag, startPoint x: 271, startPoint y: 81, endPoint x: 170, endPoint y: 83, distance: 101.6
click at [170, 83] on div "BETA I want to build a multi‑agent arbitrage platform. The crew should: Continu…" at bounding box center [262, 139] width 525 height 278
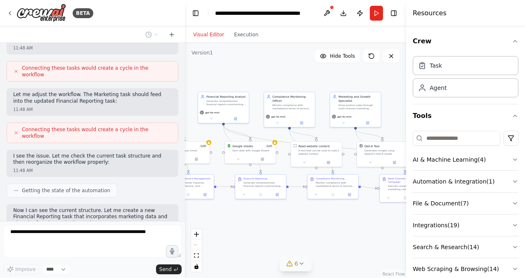
drag, startPoint x: 262, startPoint y: 74, endPoint x: 160, endPoint y: 59, distance: 103.2
click at [160, 59] on div "BETA I want to build a multi‑agent arbitrage platform. The crew should: Continu…" at bounding box center [262, 139] width 525 height 278
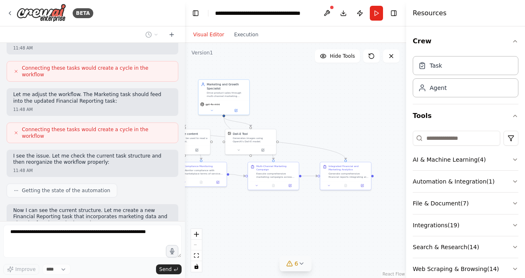
drag, startPoint x: 317, startPoint y: 228, endPoint x: 187, endPoint y: 217, distance: 130.1
click at [187, 217] on div ".deletable-edge-delete-btn { width: 20px; height: 20px; border: 0px solid #ffff…" at bounding box center [295, 160] width 221 height 235
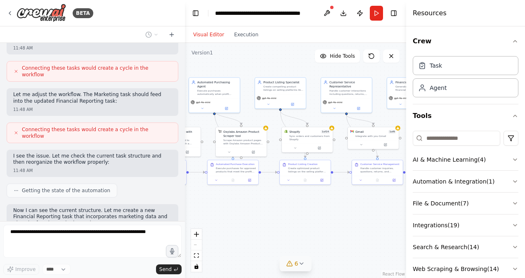
drag, startPoint x: 204, startPoint y: 216, endPoint x: 526, endPoint y: 214, distance: 322.5
click at [525, 214] on html "BETA I want to build a multi‑agent arbitrage platform. The crew should: Continu…" at bounding box center [262, 139] width 525 height 278
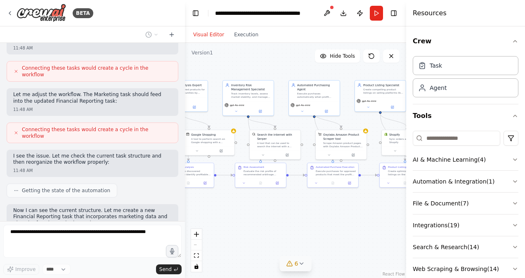
drag, startPoint x: 264, startPoint y: 216, endPoint x: 364, endPoint y: 219, distance: 100.0
click at [364, 219] on div ".deletable-edge-delete-btn { width: 20px; height: 20px; border: 0px solid #ffff…" at bounding box center [295, 160] width 221 height 235
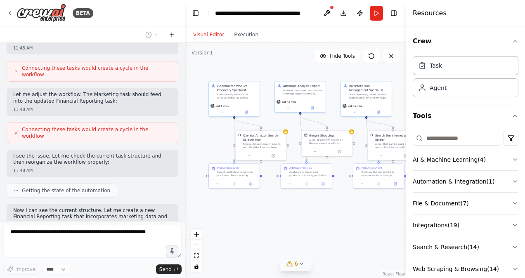
drag, startPoint x: 272, startPoint y: 225, endPoint x: 390, endPoint y: 226, distance: 118.1
click at [390, 226] on div ".deletable-edge-delete-btn { width: 20px; height: 20px; border: 0px solid #ffff…" at bounding box center [295, 160] width 221 height 235
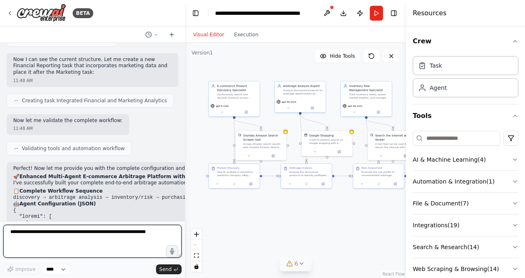
scroll to position [2326, 0]
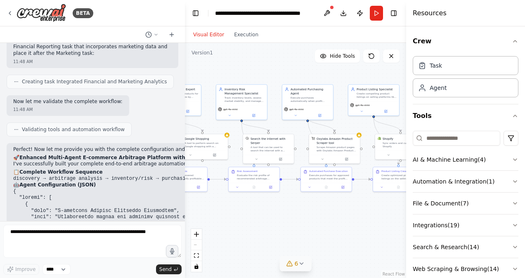
drag, startPoint x: 305, startPoint y: 220, endPoint x: 164, endPoint y: 223, distance: 141.2
click at [164, 223] on div "BETA I want to build a multi‑agent arbitrage platform. The crew should: Continu…" at bounding box center [262, 139] width 525 height 278
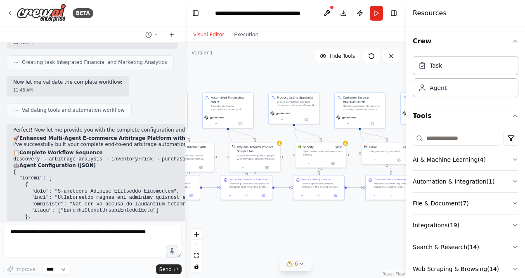
scroll to position [2365, 0]
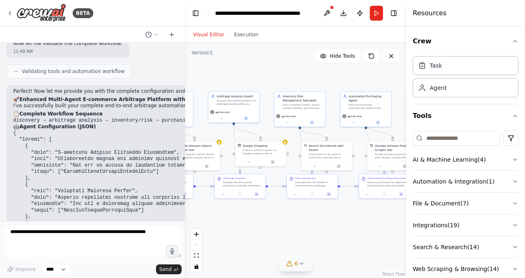
drag, startPoint x: 310, startPoint y: 212, endPoint x: 384, endPoint y: 220, distance: 75.1
click at [384, 220] on div ".deletable-edge-delete-btn { width: 20px; height: 20px; border: 0px solid #ffff…" at bounding box center [295, 160] width 221 height 235
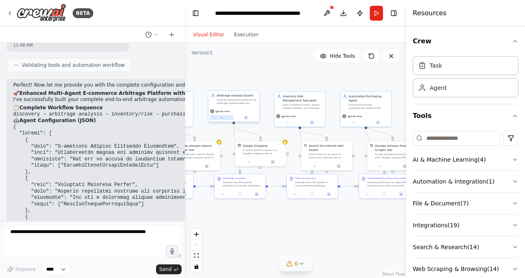
click at [225, 118] on button at bounding box center [222, 117] width 24 height 5
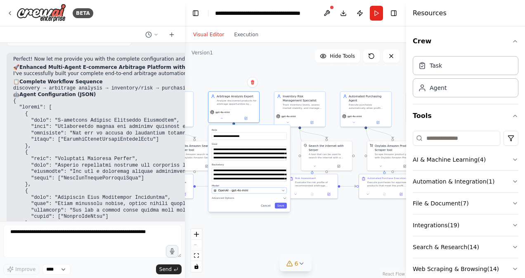
scroll to position [2435, 0]
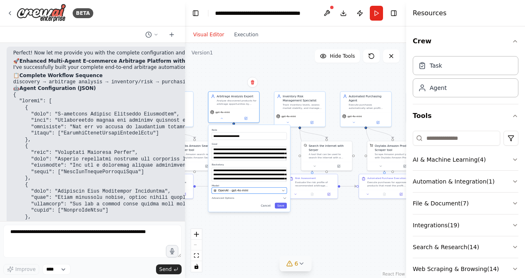
click at [240, 191] on span "OpenAI - gpt-4o-mini" at bounding box center [233, 191] width 30 height 4
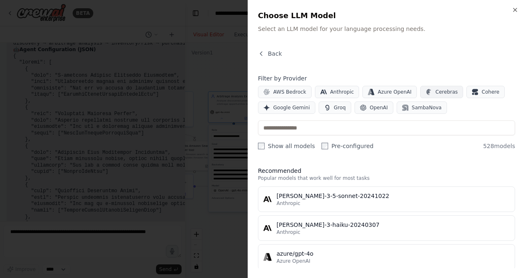
scroll to position [2481, 0]
click at [360, 107] on icon "button" at bounding box center [363, 108] width 6 height 6
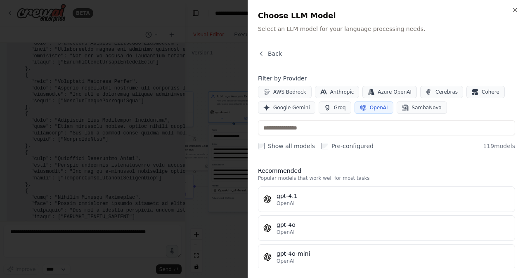
scroll to position [2513, 0]
click at [358, 118] on div "Filter by Provider AWS Bedrock Anthropic Azure OpenAI Cerebras Cohere Google Ge…" at bounding box center [386, 112] width 257 height 76
click at [358, 121] on input "text" at bounding box center [386, 128] width 257 height 15
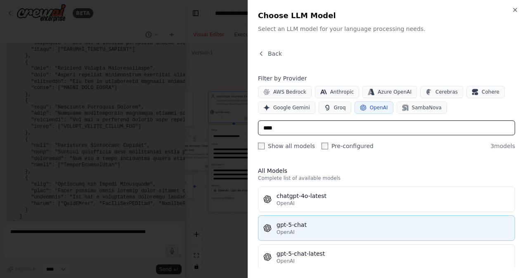
scroll to position [2674, 0]
type input "****"
click at [375, 223] on div "gpt-5-chat" at bounding box center [393, 225] width 233 height 8
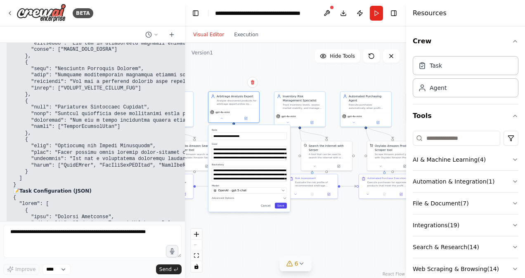
scroll to position [2719, 0]
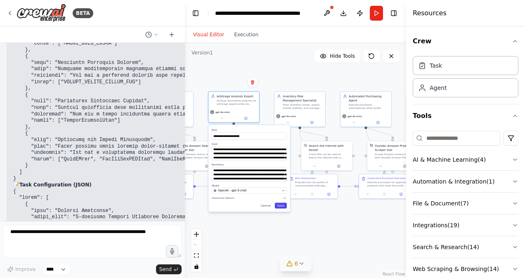
click at [282, 205] on button "Save" at bounding box center [281, 206] width 12 height 6
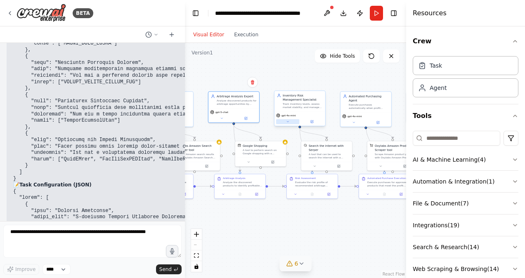
click at [290, 122] on button at bounding box center [288, 121] width 24 height 5
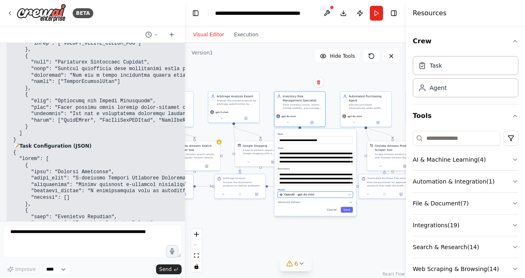
scroll to position [2764, 0]
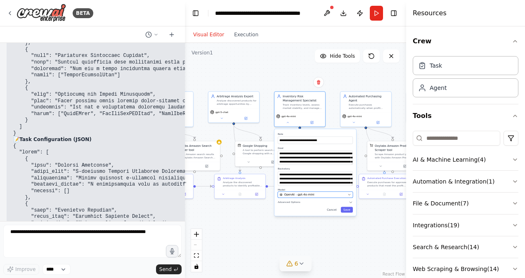
click at [312, 196] on div "OpenAI - gpt-4o-mini" at bounding box center [313, 195] width 66 height 4
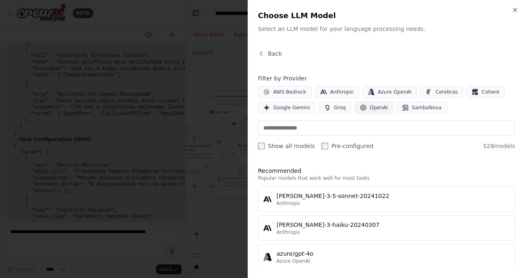
click at [372, 109] on span "OpenAI" at bounding box center [379, 107] width 18 height 7
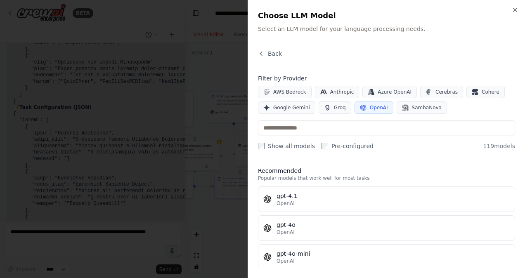
scroll to position [2809, 0]
click at [358, 129] on input "text" at bounding box center [386, 128] width 257 height 15
paste input "****"
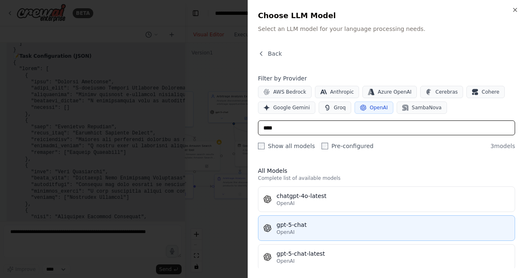
scroll to position [2854, 0]
type input "****"
click at [329, 231] on div "OpenAI" at bounding box center [393, 232] width 233 height 7
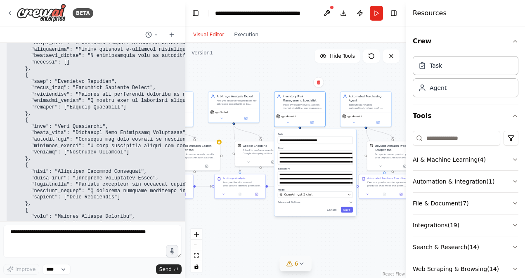
scroll to position [2899, 0]
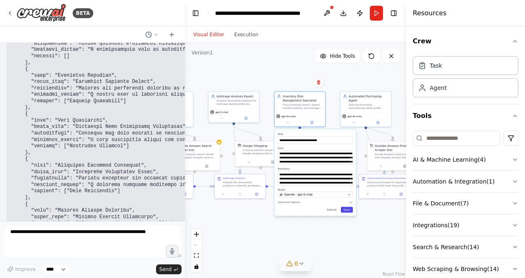
click at [345, 209] on button "Save" at bounding box center [347, 210] width 12 height 6
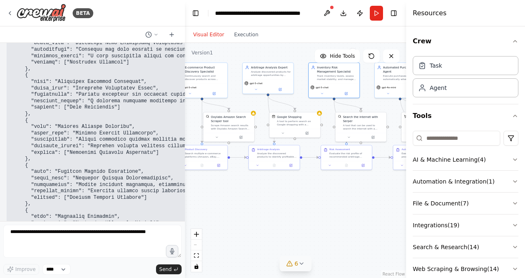
scroll to position [2989, 0]
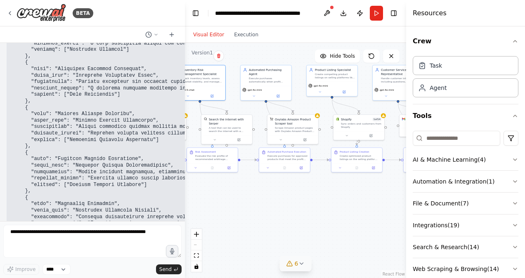
drag, startPoint x: 325, startPoint y: 239, endPoint x: 225, endPoint y: 212, distance: 103.4
click at [225, 212] on div ".deletable-edge-delete-btn { width: 20px; height: 20px; border: 0px solid #ffff…" at bounding box center [295, 160] width 221 height 235
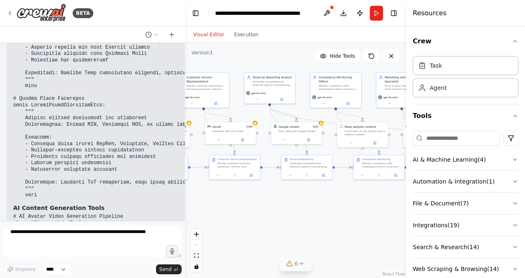
drag, startPoint x: 367, startPoint y: 210, endPoint x: 173, endPoint y: 217, distance: 194.6
click at [173, 217] on div "BETA I want to build a multi‑agent arbitrage platform. The crew should: Continu…" at bounding box center [262, 139] width 525 height 278
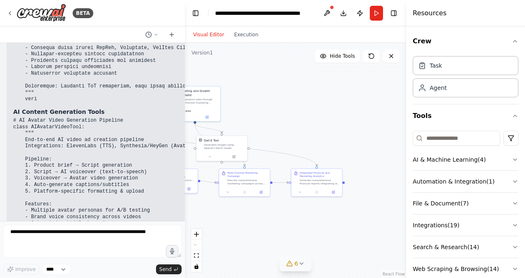
drag, startPoint x: 367, startPoint y: 207, endPoint x: 159, endPoint y: 221, distance: 207.7
click at [159, 221] on div "BETA I want to build a multi‑agent arbitrage platform. The crew should: Continu…" at bounding box center [262, 139] width 525 height 278
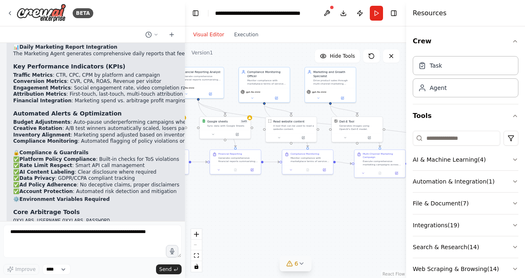
scroll to position [4079, 0]
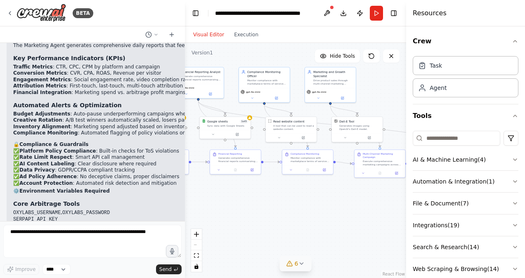
drag, startPoint x: 223, startPoint y: 219, endPoint x: 359, endPoint y: 200, distance: 137.2
click at [359, 200] on div ".deletable-edge-delete-btn { width: 20px; height: 20px; border: 0px solid #ffff…" at bounding box center [295, 160] width 221 height 235
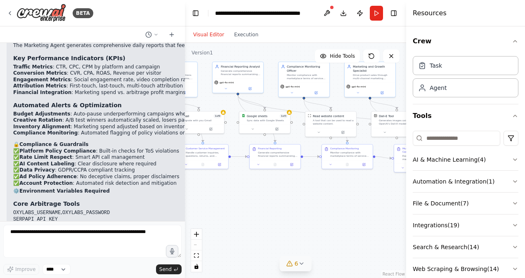
drag, startPoint x: 287, startPoint y: 206, endPoint x: 333, endPoint y: 211, distance: 46.2
click at [333, 211] on div ".deletable-edge-delete-btn { width: 20px; height: 20px; border: 0px solid #ffff…" at bounding box center [295, 160] width 221 height 235
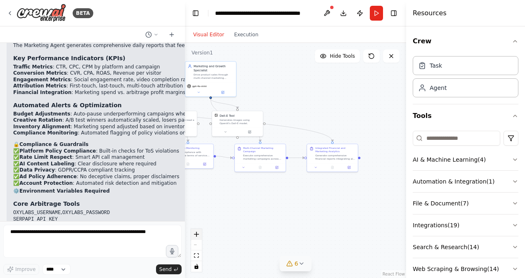
drag, startPoint x: 360, startPoint y: 246, endPoint x: 194, endPoint y: 234, distance: 166.0
click at [194, 234] on div ".deletable-edge-delete-btn { width: 20px; height: 20px; border: 0px solid #ffff…" at bounding box center [295, 160] width 221 height 235
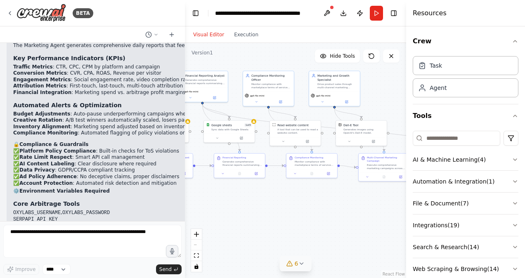
drag, startPoint x: 226, startPoint y: 190, endPoint x: 350, endPoint y: 200, distance: 124.2
click at [350, 200] on div ".deletable-edge-delete-btn { width: 20px; height: 20px; border: 0px solid #ffff…" at bounding box center [295, 160] width 221 height 235
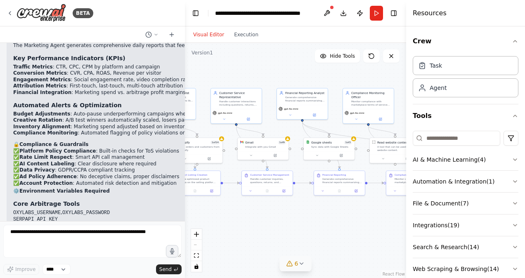
drag, startPoint x: 254, startPoint y: 192, endPoint x: 354, endPoint y: 209, distance: 101.4
click at [354, 209] on div ".deletable-edge-delete-btn { width: 20px; height: 20px; border: 0px solid #ffff…" at bounding box center [295, 160] width 221 height 235
click at [292, 267] on icon at bounding box center [290, 264] width 7 height 7
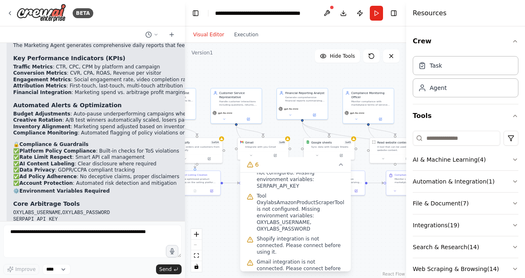
scroll to position [85, 0]
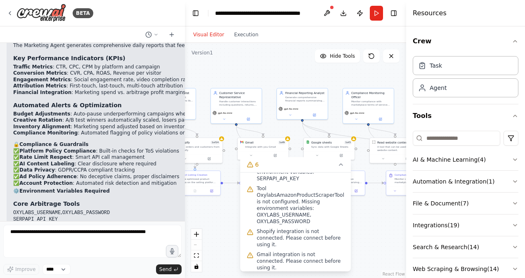
click at [303, 228] on span "Shopify integration is not connected. Please connect before using it." at bounding box center [301, 238] width 88 height 20
click at [284, 228] on span "Shopify integration is not connected. Please connect before using it." at bounding box center [301, 238] width 88 height 20
click at [253, 229] on icon at bounding box center [250, 232] width 7 height 7
click at [287, 140] on div at bounding box center [287, 137] width 5 height 5
click at [273, 146] on div "Integrate with you Gmail" at bounding box center [265, 146] width 41 height 3
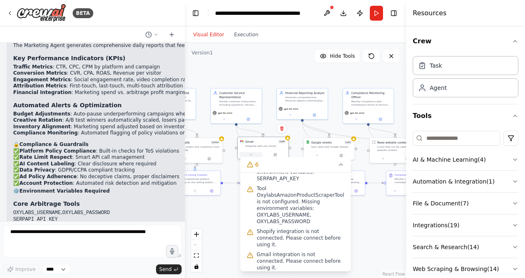
click at [252, 154] on icon at bounding box center [250, 154] width 3 height 3
click at [344, 164] on button "6" at bounding box center [295, 164] width 111 height 15
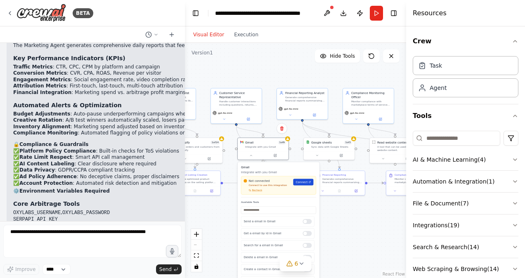
click at [303, 185] on link "Connect" at bounding box center [303, 182] width 20 height 7
click at [374, 14] on button "Run" at bounding box center [376, 13] width 13 height 15
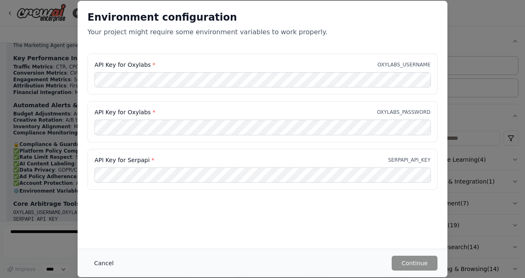
click at [107, 261] on button "Cancel" at bounding box center [104, 263] width 33 height 15
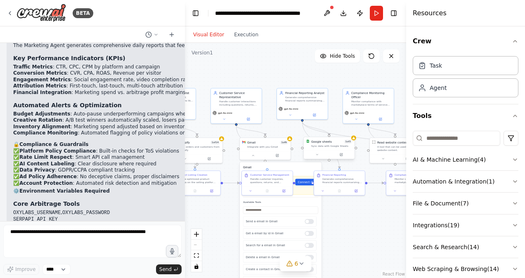
click at [331, 145] on div "Sync data with Google Sheets" at bounding box center [331, 146] width 41 height 3
click at [317, 154] on icon at bounding box center [316, 154] width 3 height 3
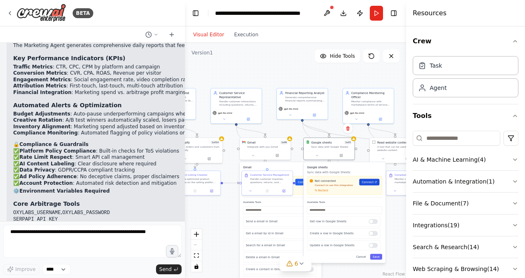
click at [365, 185] on link "Connect" at bounding box center [369, 182] width 20 height 7
click at [199, 16] on button "Toggle Left Sidebar" at bounding box center [196, 13] width 12 height 12
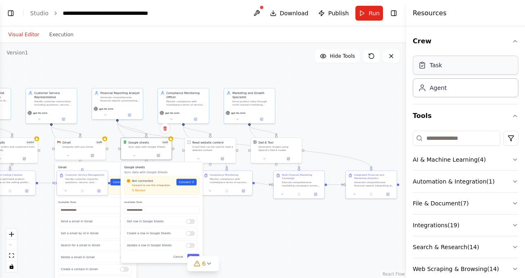
click at [441, 73] on div "Task" at bounding box center [466, 65] width 106 height 19
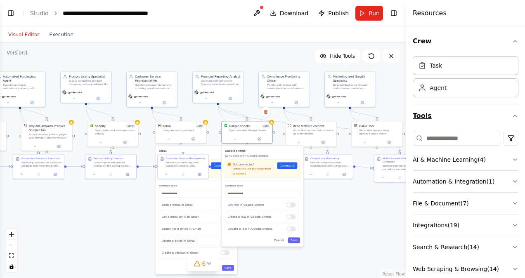
drag, startPoint x: 342, startPoint y: 127, endPoint x: 443, endPoint y: 111, distance: 102.1
click at [443, 111] on div "BETA I want to build a multi‑agent arbitrage platform. The crew should: Continu…" at bounding box center [262, 139] width 525 height 278
click at [348, 239] on div ".deletable-edge-delete-btn { width: 20px; height: 20px; border: 0px solid #ffff…" at bounding box center [203, 160] width 406 height 235
click at [330, 229] on div ".deletable-edge-delete-btn { width: 20px; height: 20px; border: 0px solid #ffff…" at bounding box center [203, 160] width 406 height 235
click at [286, 242] on button "Cancel" at bounding box center [279, 240] width 15 height 6
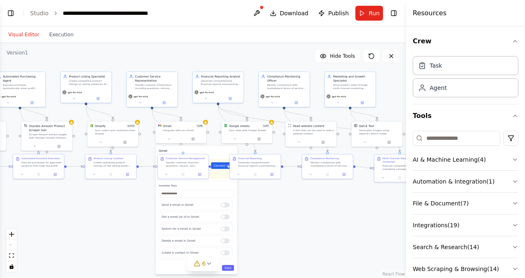
click at [286, 242] on div ".deletable-edge-delete-btn { width: 20px; height: 20px; border: 0px solid #ffff…" at bounding box center [203, 160] width 406 height 235
click at [169, 142] on div at bounding box center [181, 138] width 51 height 9
click at [178, 176] on div "Not connected Connect to use this integration Recheck Connect" at bounding box center [196, 169] width 75 height 19
click at [175, 176] on div "Not connected Connect to use this integration Recheck Connect" at bounding box center [196, 169] width 75 height 19
click at [221, 165] on span "Connect" at bounding box center [219, 166] width 12 height 4
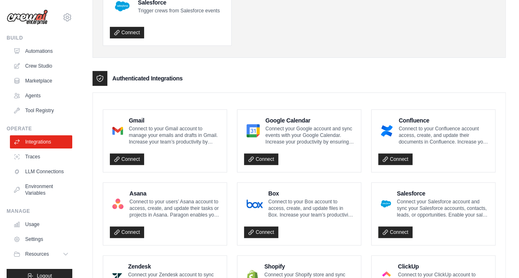
scroll to position [189, 0]
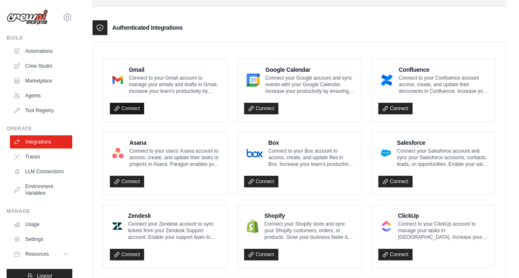
click at [135, 107] on link "Connect" at bounding box center [127, 109] width 34 height 12
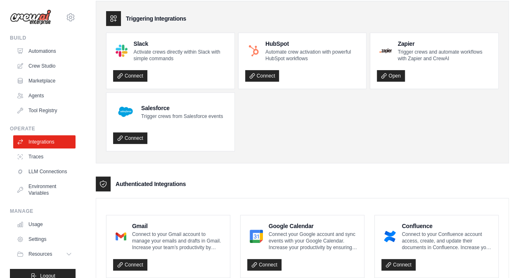
scroll to position [0, 0]
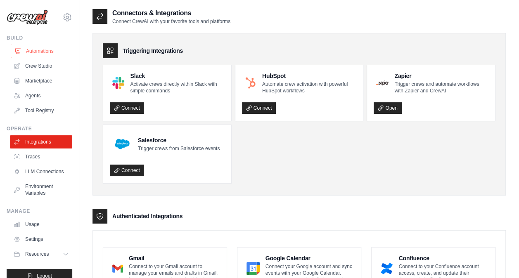
click at [49, 52] on link "Automations" at bounding box center [42, 51] width 62 height 13
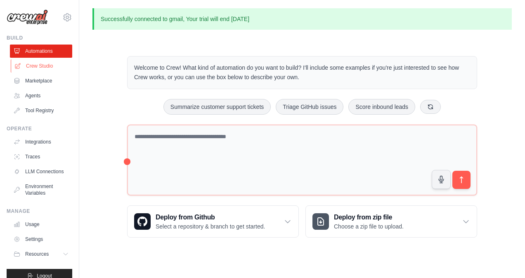
click at [44, 71] on link "Crew Studio" at bounding box center [42, 65] width 62 height 13
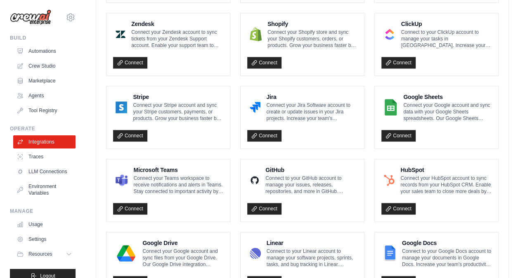
scroll to position [381, 0]
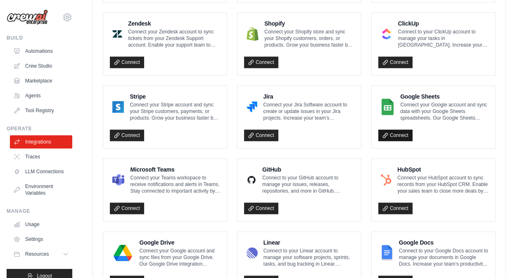
click at [399, 136] on link "Connect" at bounding box center [395, 136] width 34 height 12
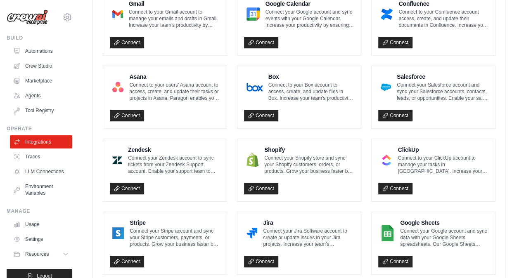
scroll to position [282, 0]
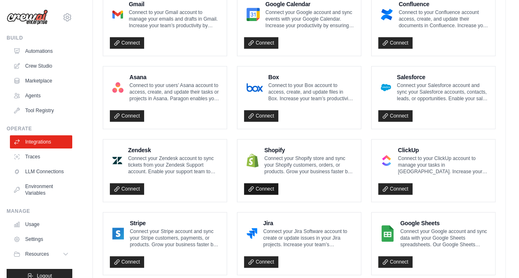
click at [257, 186] on link "Connect" at bounding box center [261, 189] width 34 height 12
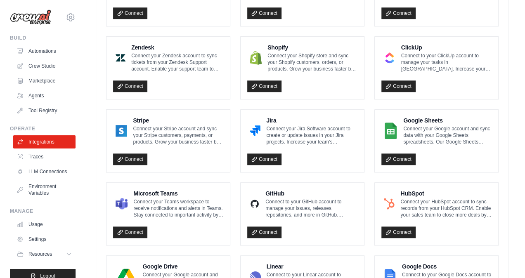
scroll to position [436, 0]
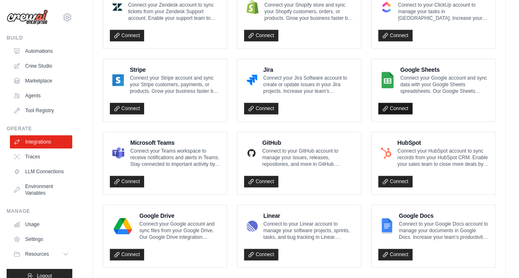
click at [398, 110] on link "Connect" at bounding box center [395, 109] width 34 height 12
